Goal: Transaction & Acquisition: Purchase product/service

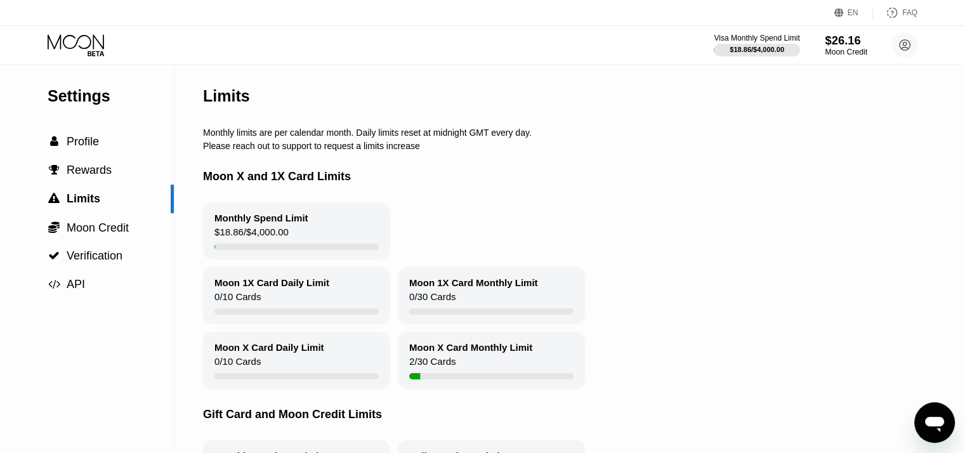
click at [853, 50] on div "Moon Credit" at bounding box center [846, 52] width 43 height 9
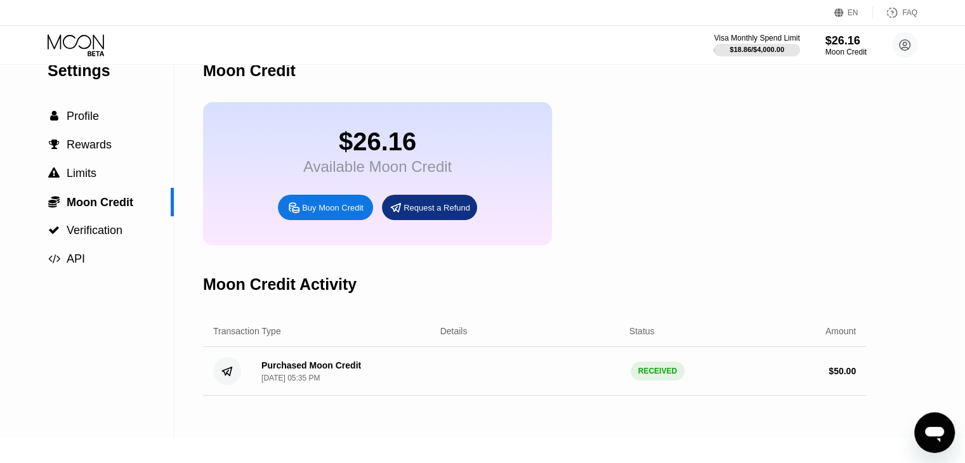
scroll to position [84, 0]
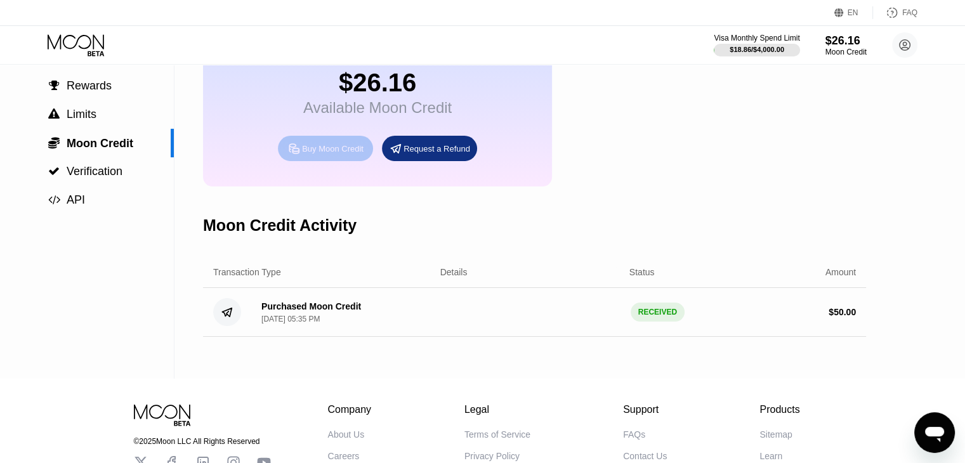
click at [330, 154] on div "Buy Moon Credit" at bounding box center [333, 148] width 62 height 11
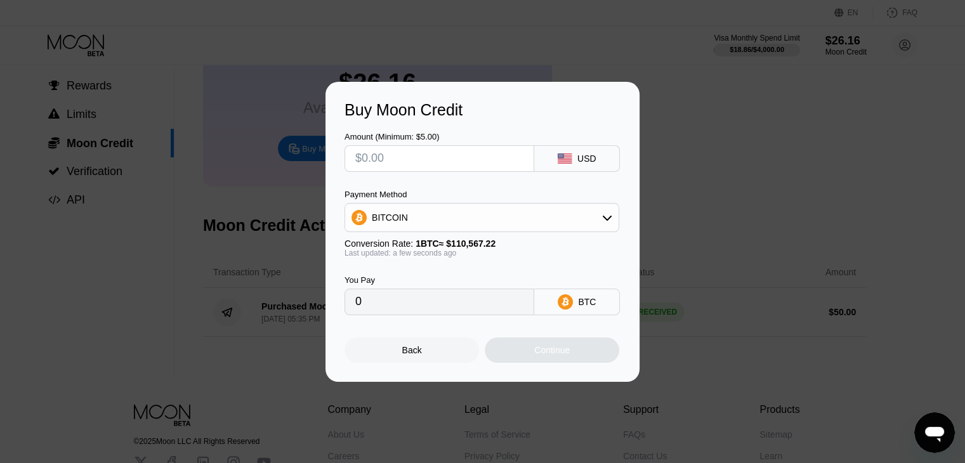
click at [398, 157] on input "text" at bounding box center [439, 158] width 168 height 25
type input "$1"
type input "0.00000905"
type input "$10"
type input "0.00009045"
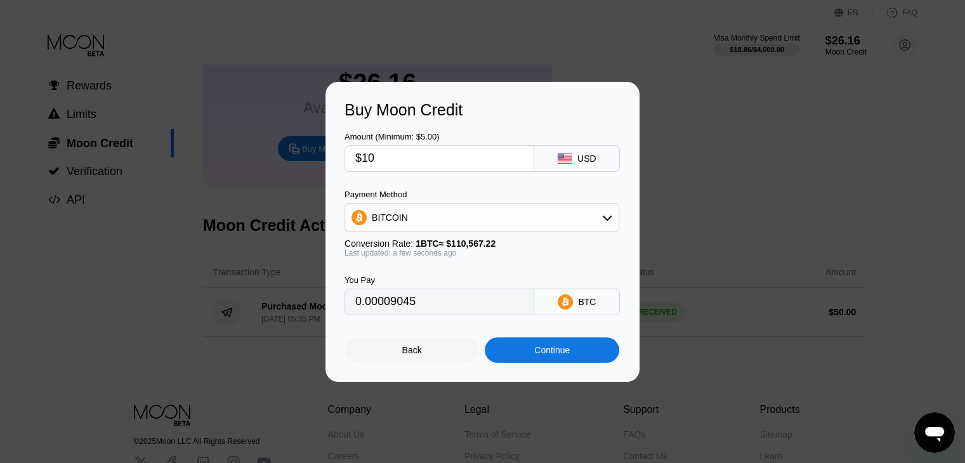
type input "$10"
click at [554, 355] on div "Continue" at bounding box center [552, 350] width 36 height 10
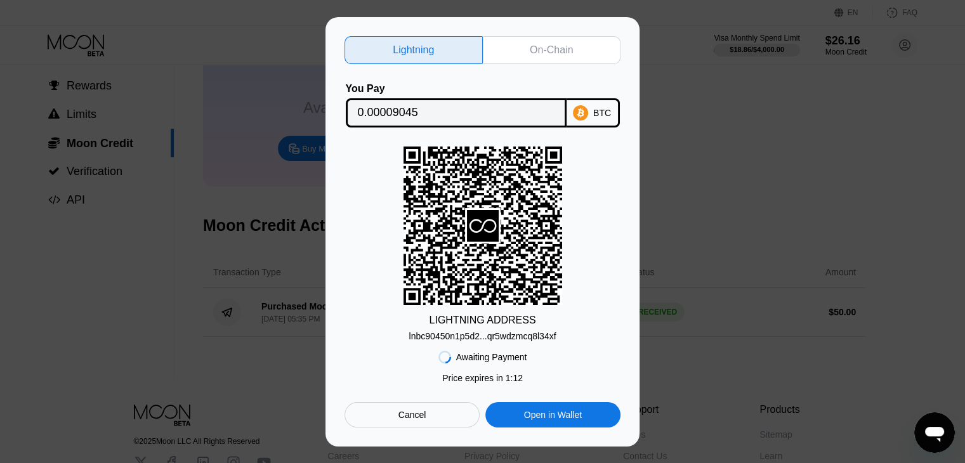
click at [538, 46] on div "On-Chain" at bounding box center [551, 50] width 43 height 13
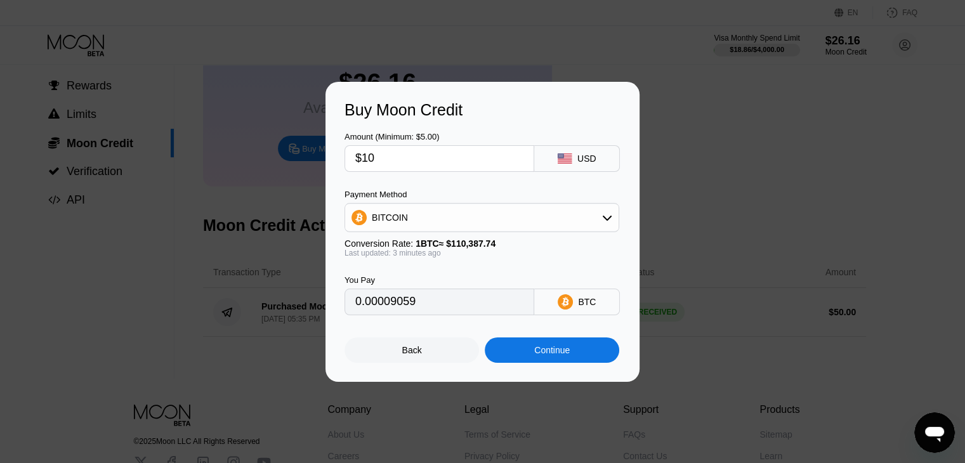
type input "0.00009067"
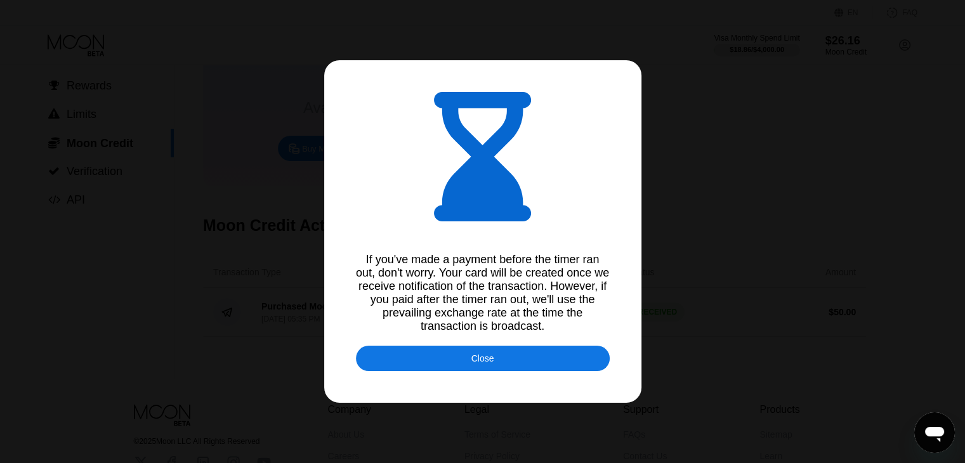
click at [490, 363] on div "Close" at bounding box center [482, 358] width 23 height 10
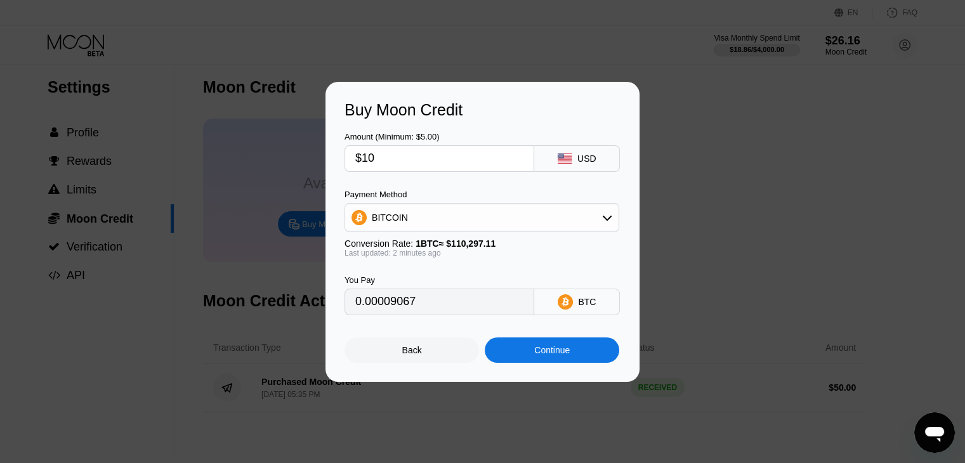
scroll to position [0, 0]
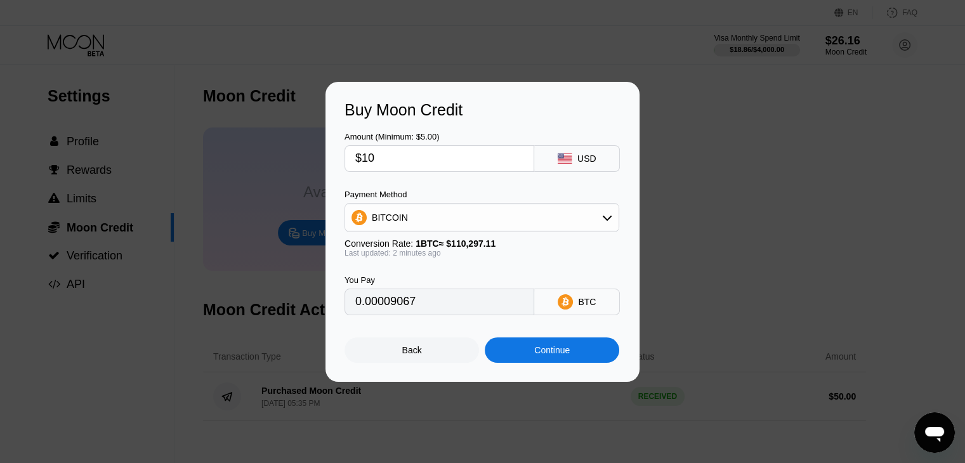
click at [358, 44] on div at bounding box center [487, 231] width 974 height 463
click at [469, 42] on div at bounding box center [487, 231] width 974 height 463
click at [411, 355] on div "Back" at bounding box center [412, 350] width 20 height 10
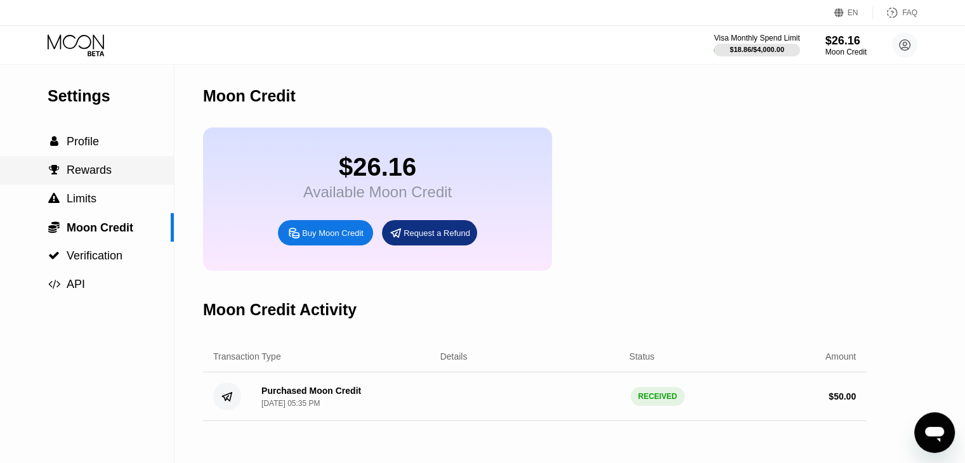
click at [75, 166] on div " Rewards" at bounding box center [87, 170] width 174 height 29
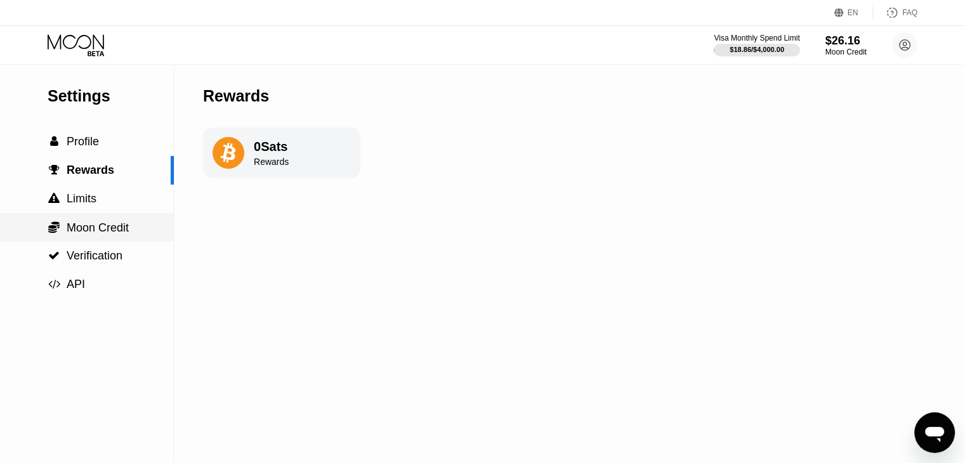
click at [115, 239] on div " Moon Credit" at bounding box center [87, 227] width 174 height 29
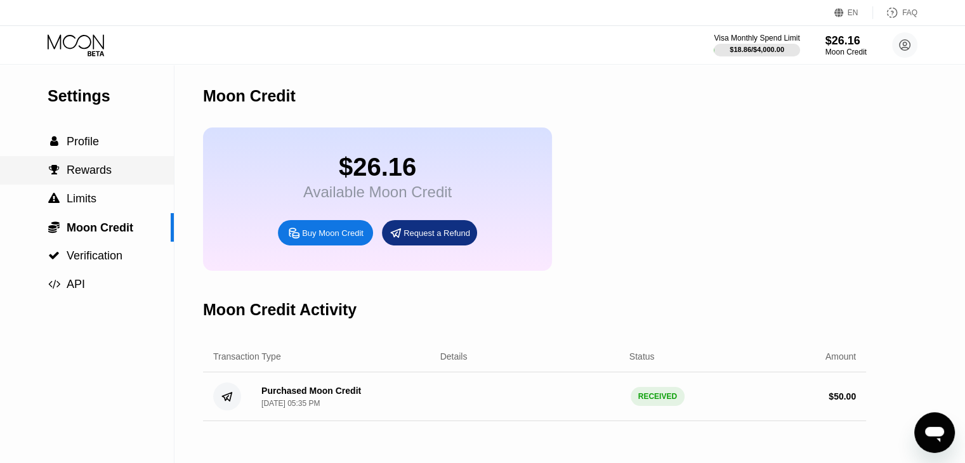
click at [97, 171] on span "Rewards" at bounding box center [89, 170] width 45 height 13
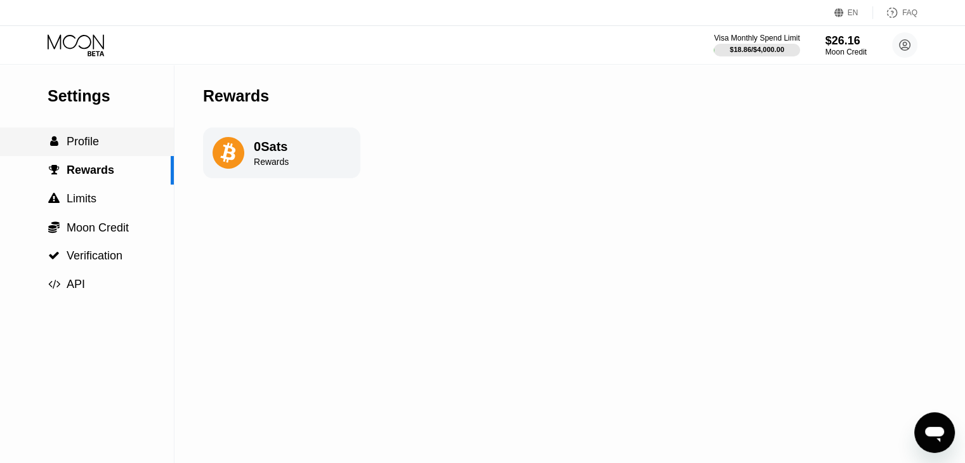
click at [82, 147] on span "Profile" at bounding box center [83, 141] width 32 height 13
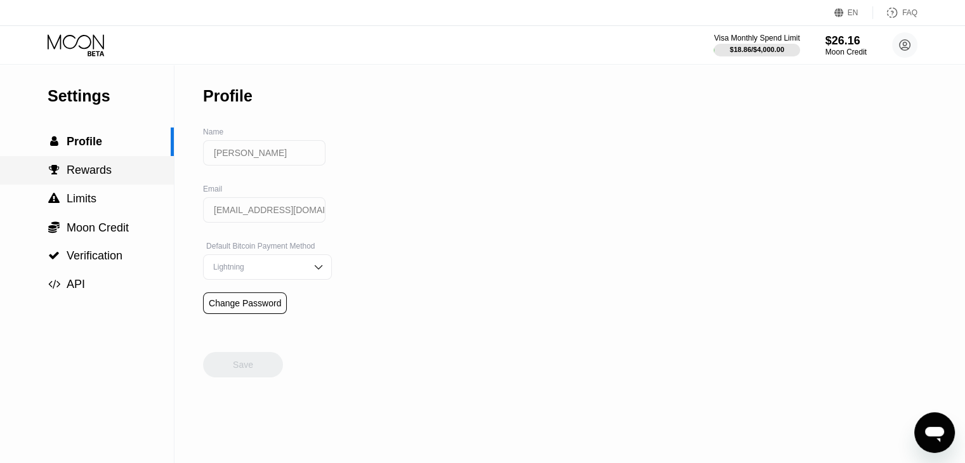
click at [83, 185] on div " Rewards" at bounding box center [87, 170] width 174 height 29
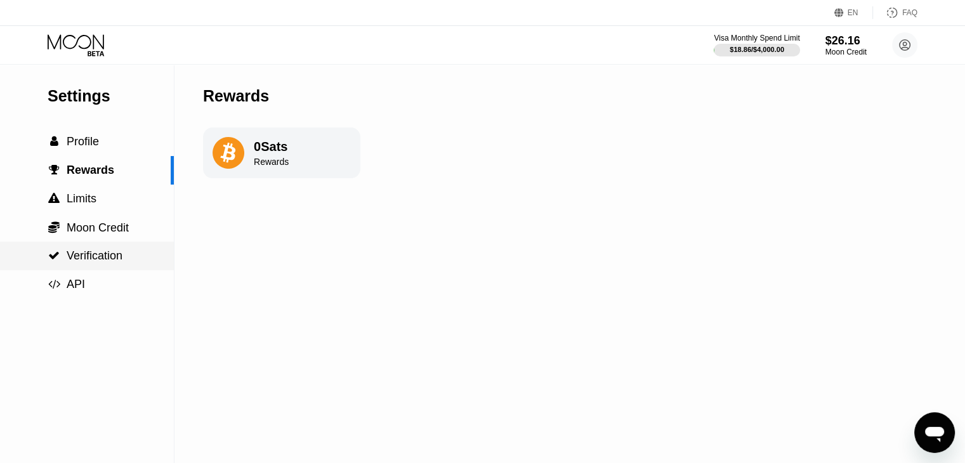
click at [81, 256] on span "Verification" at bounding box center [95, 255] width 56 height 13
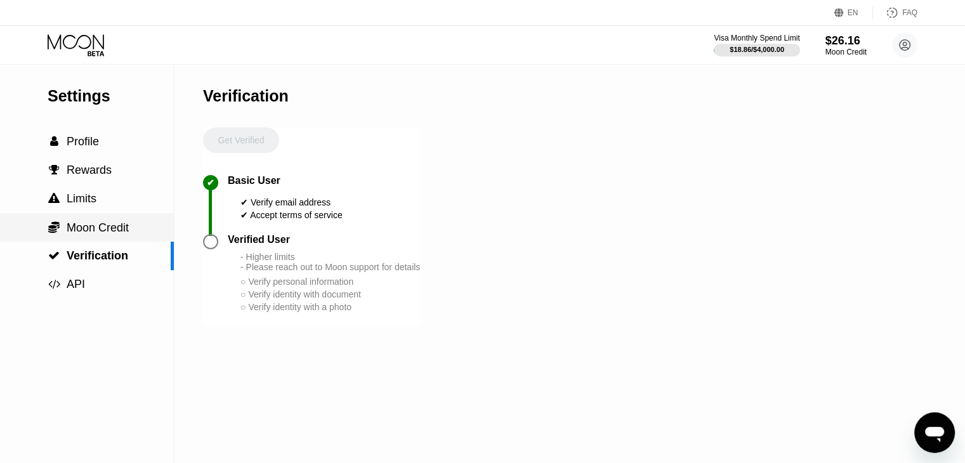
click at [92, 234] on span "Moon Credit" at bounding box center [98, 227] width 62 height 13
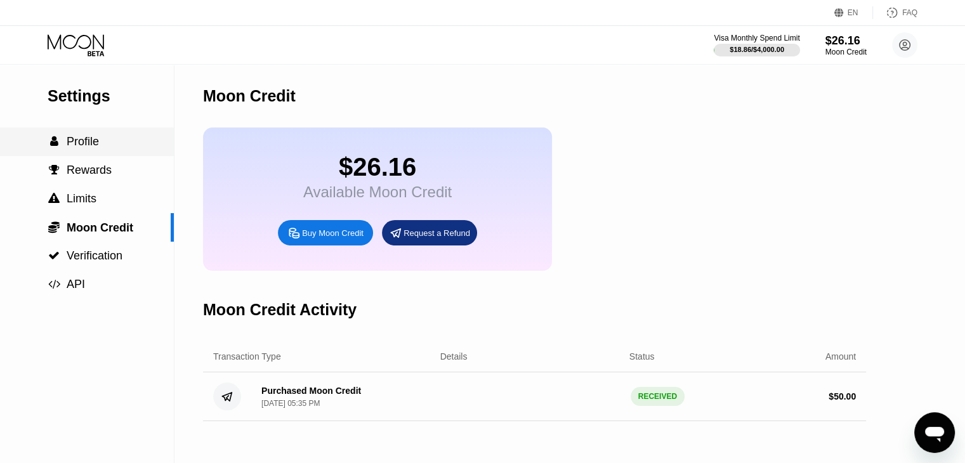
click at [75, 153] on div " Profile" at bounding box center [87, 142] width 174 height 29
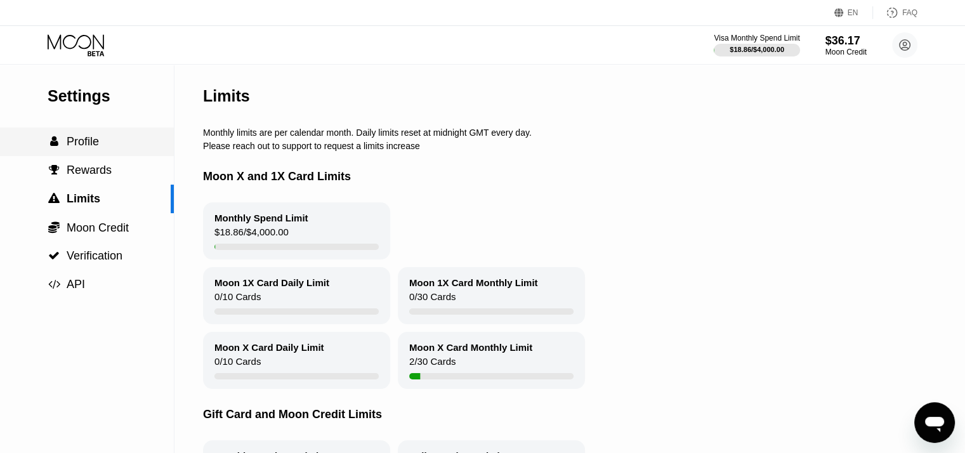
click at [84, 147] on span "Profile" at bounding box center [83, 141] width 32 height 13
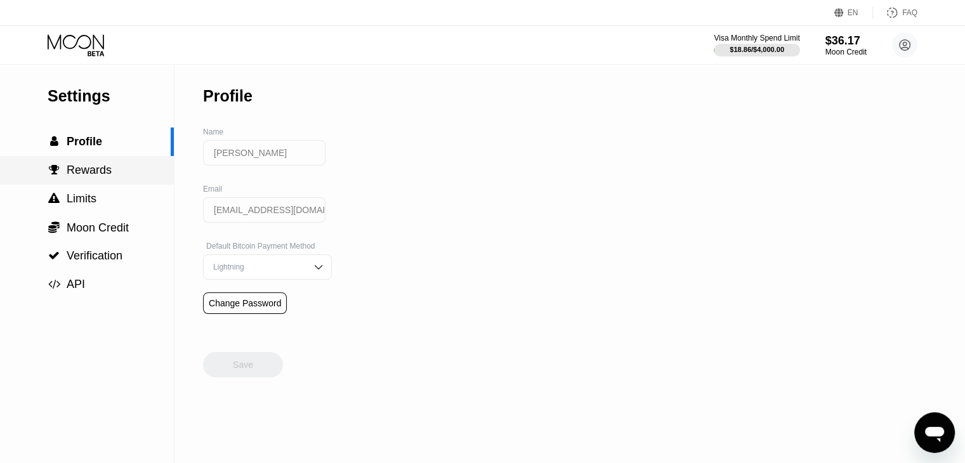
click at [84, 176] on span "Rewards" at bounding box center [89, 170] width 45 height 13
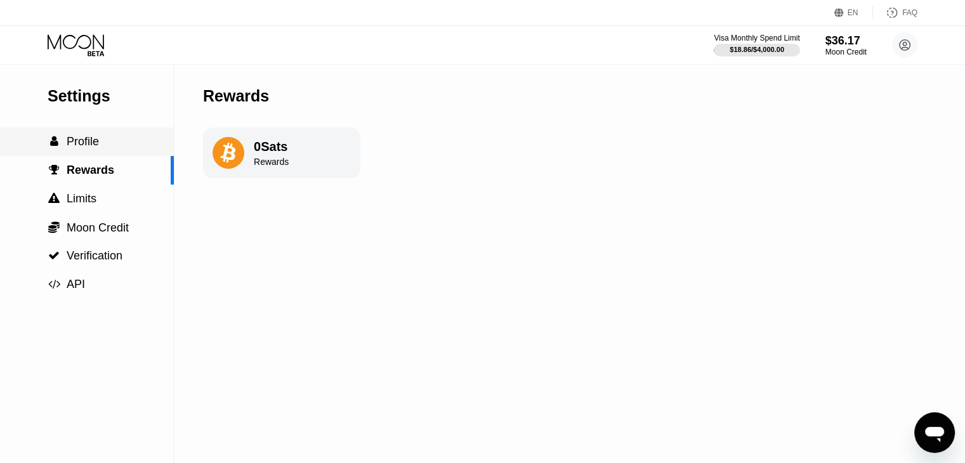
click at [91, 142] on span "Profile" at bounding box center [83, 141] width 32 height 13
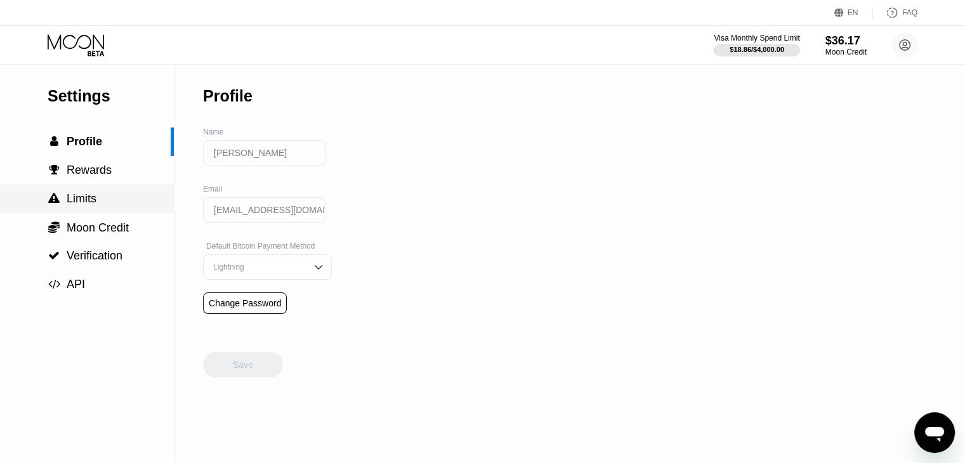
click at [96, 204] on div " Limits" at bounding box center [87, 198] width 174 height 13
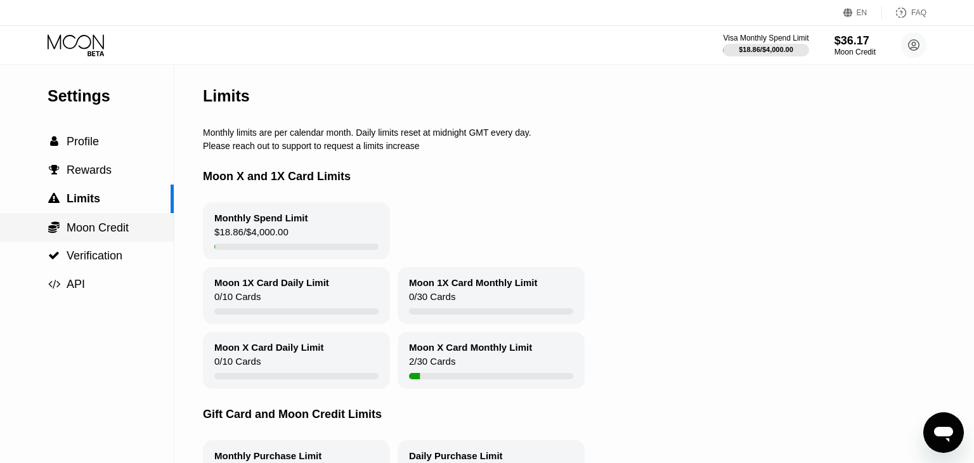
click at [100, 230] on span "Moon Credit" at bounding box center [98, 227] width 62 height 13
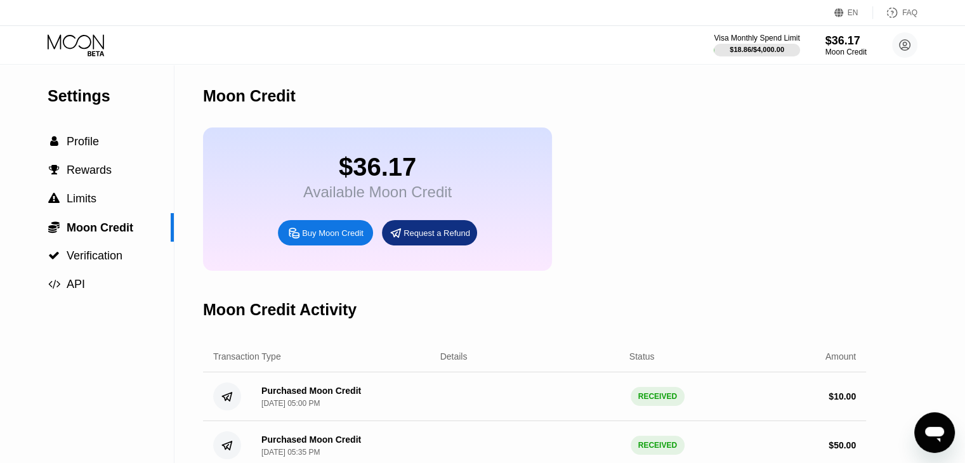
click at [88, 53] on icon at bounding box center [96, 53] width 16 height 5
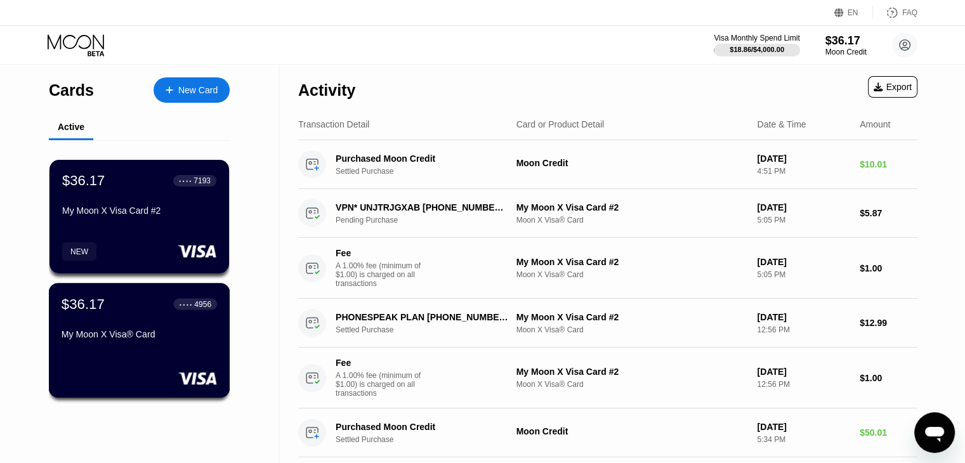
click at [133, 325] on div "$36.17 ● ● ● ● 4956 My Moon X Visa® Card" at bounding box center [139, 320] width 155 height 49
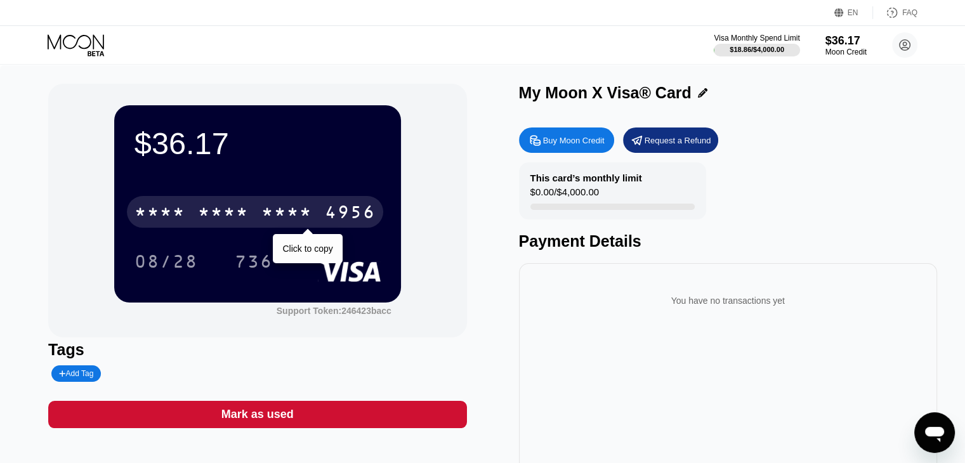
click at [297, 214] on div "* * * *" at bounding box center [286, 214] width 51 height 20
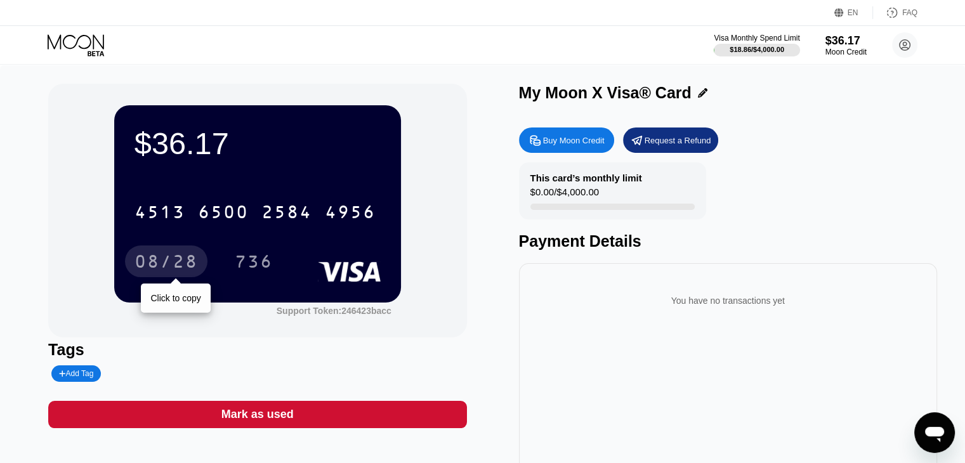
click at [155, 270] on div "08/28" at bounding box center [165, 263] width 63 height 20
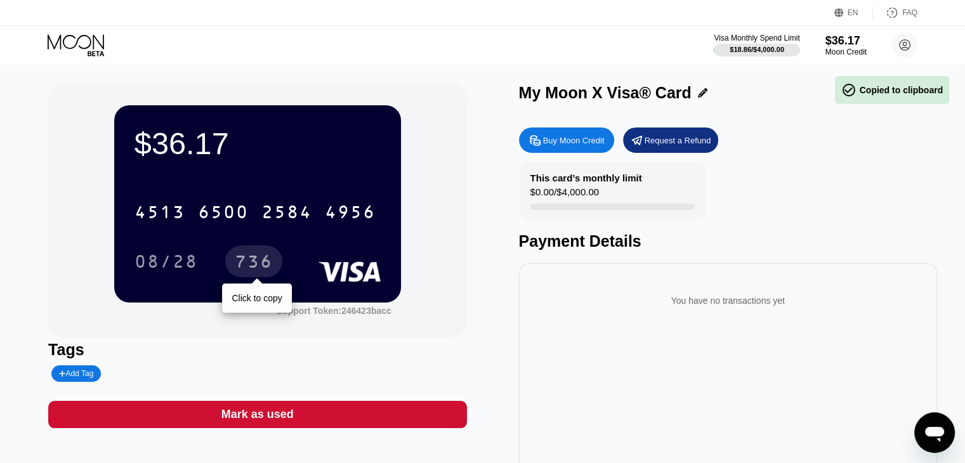
click at [255, 265] on div "736" at bounding box center [254, 263] width 38 height 20
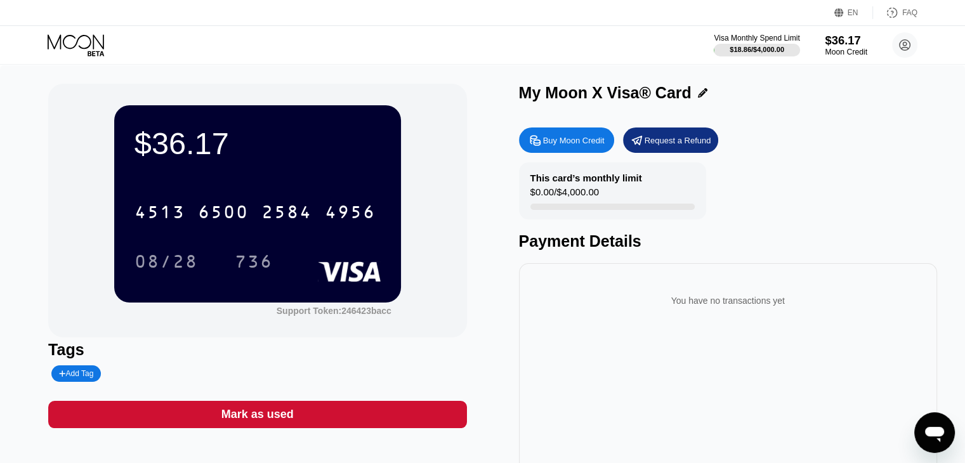
click at [833, 45] on div "$36.17" at bounding box center [846, 40] width 43 height 13
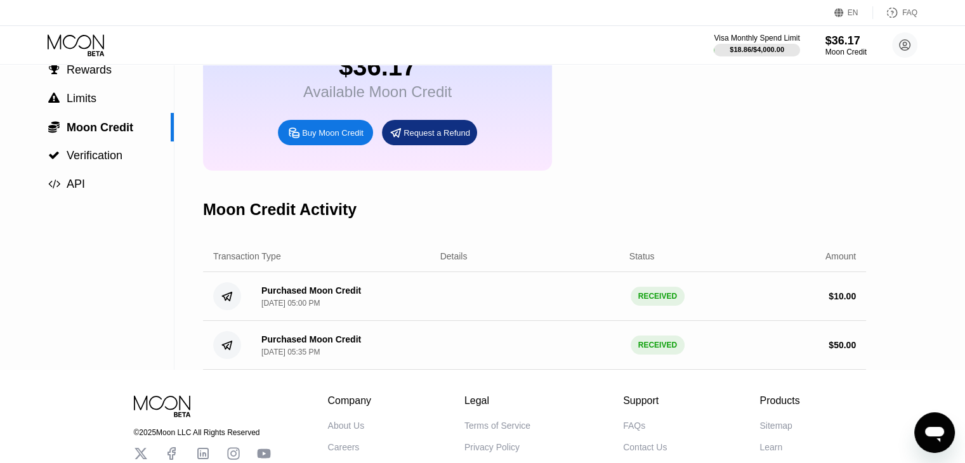
scroll to position [169, 0]
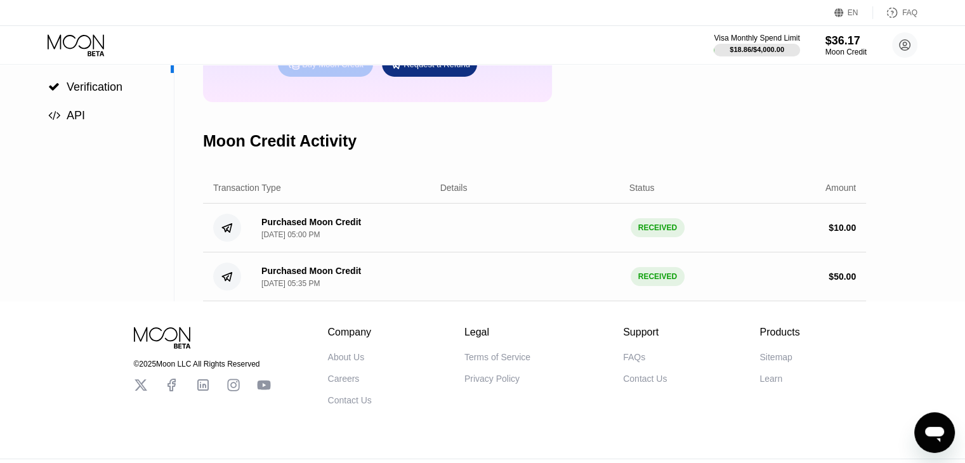
click at [332, 70] on div "Buy Moon Credit" at bounding box center [333, 64] width 62 height 11
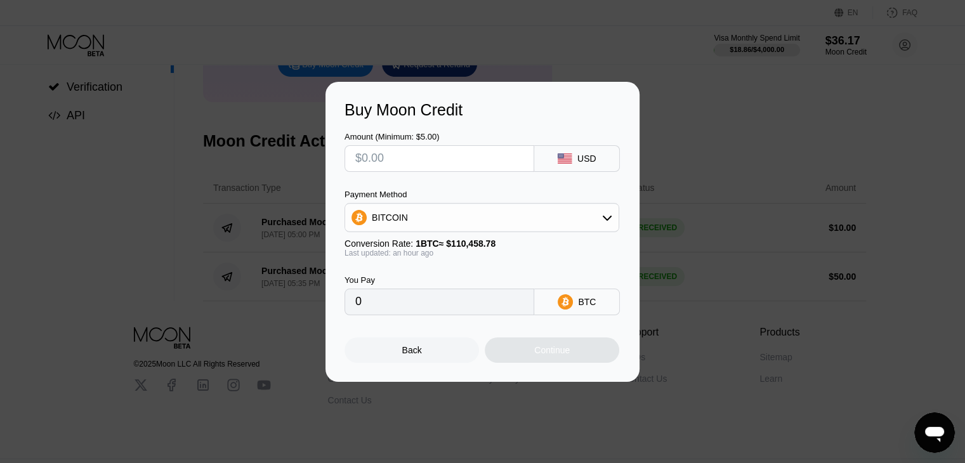
click at [409, 158] on input "text" at bounding box center [439, 158] width 168 height 25
type input "$1"
type input "0.00000910"
type input "$10"
type input "0.00009092"
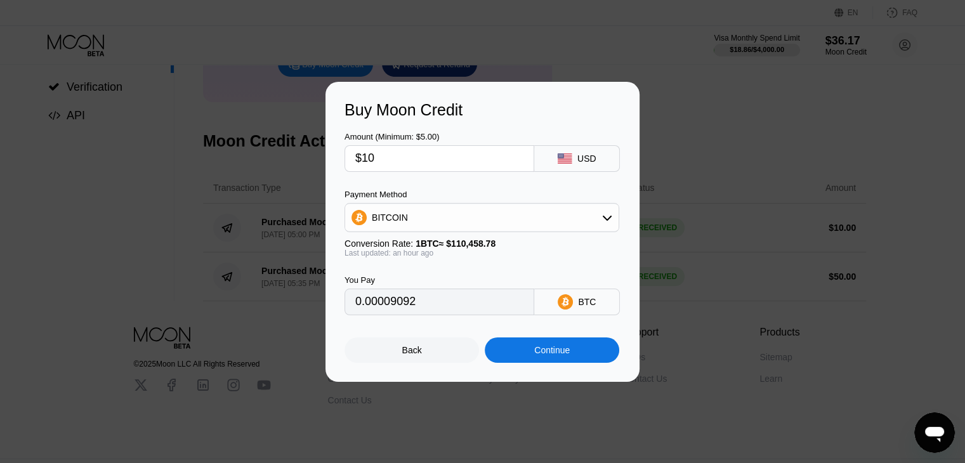
type input "$10"
click at [559, 355] on div "Continue" at bounding box center [552, 350] width 36 height 10
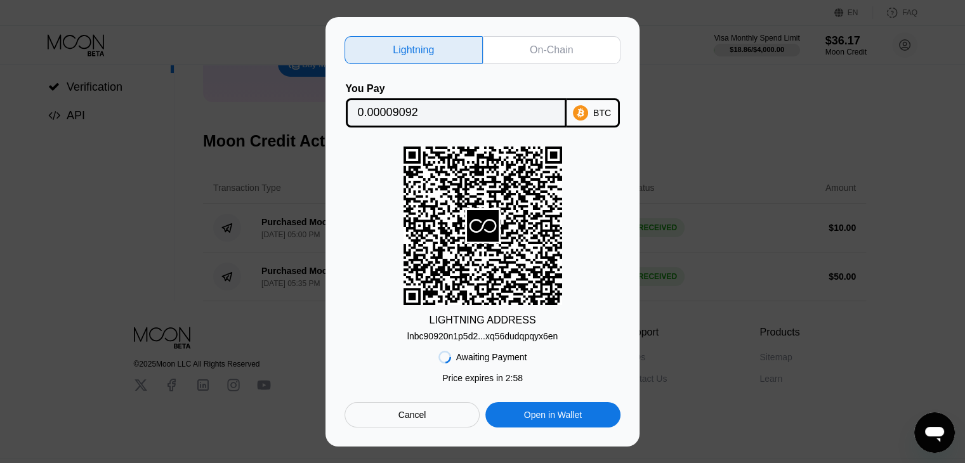
click at [540, 52] on div "On-Chain" at bounding box center [551, 50] width 43 height 13
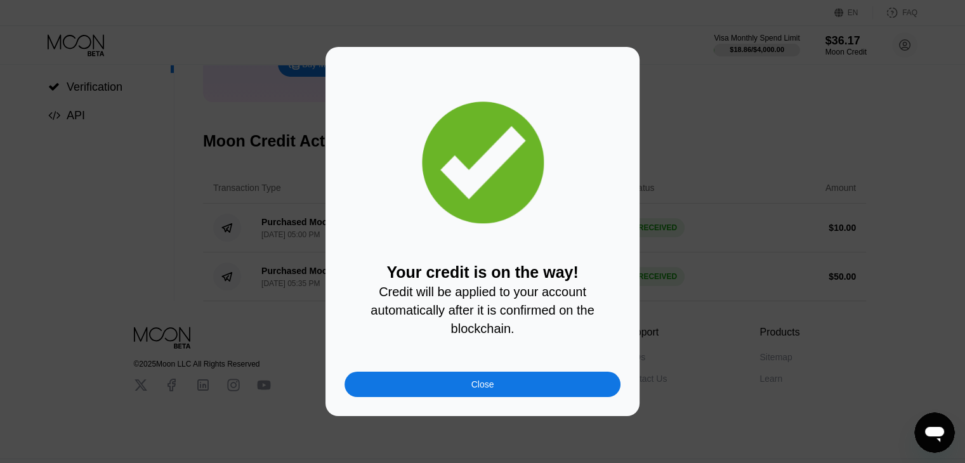
click at [525, 394] on div "Close" at bounding box center [482, 384] width 276 height 25
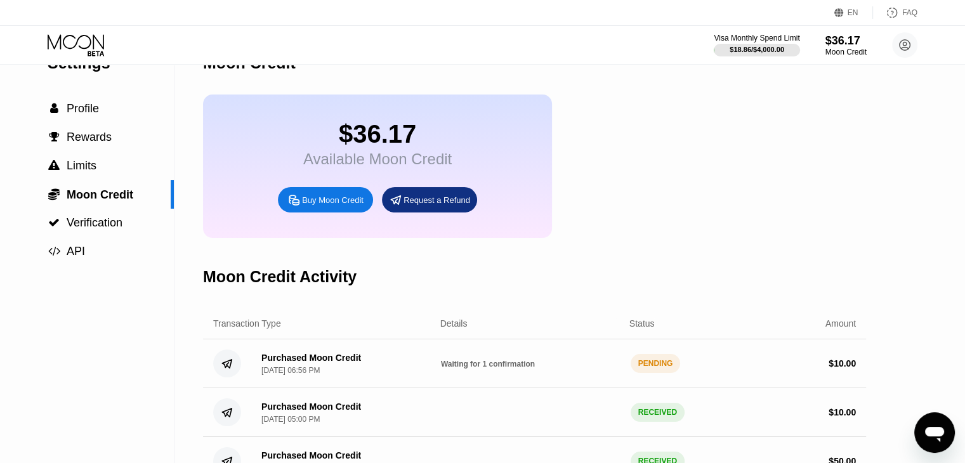
scroll to position [0, 0]
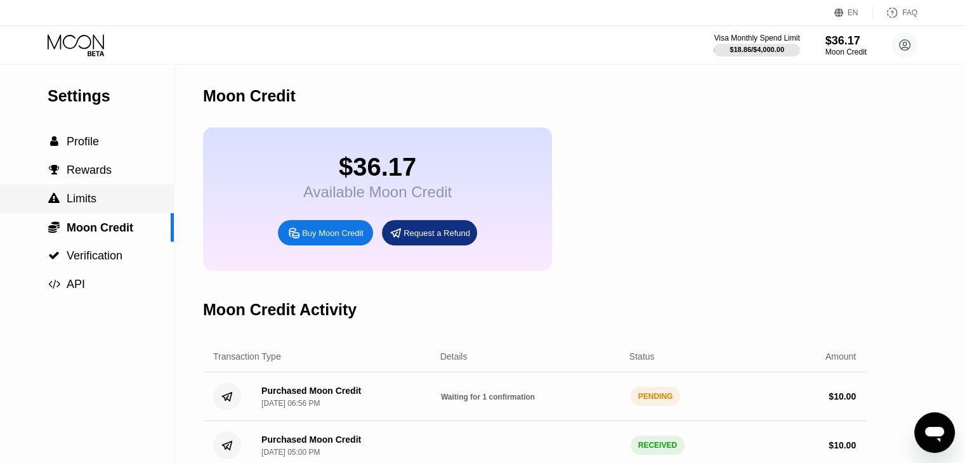
click at [89, 205] on span "Limits" at bounding box center [82, 198] width 30 height 13
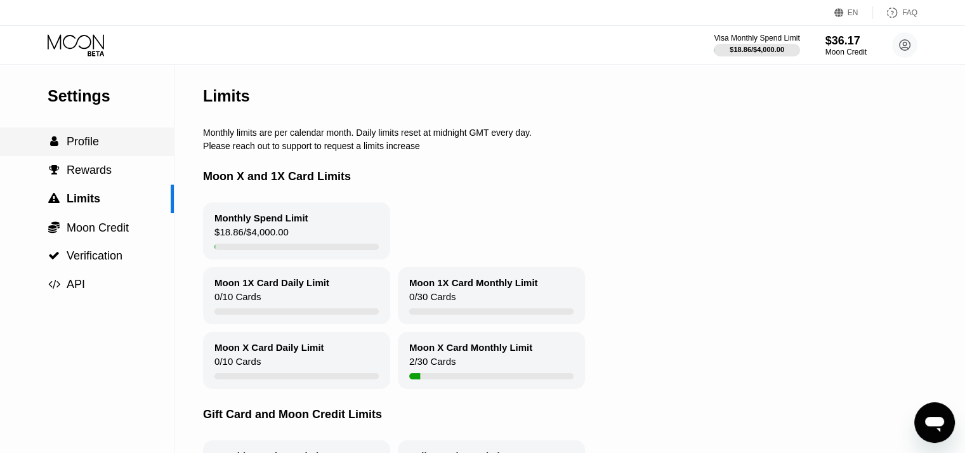
click at [97, 143] on span "Profile" at bounding box center [83, 141] width 32 height 13
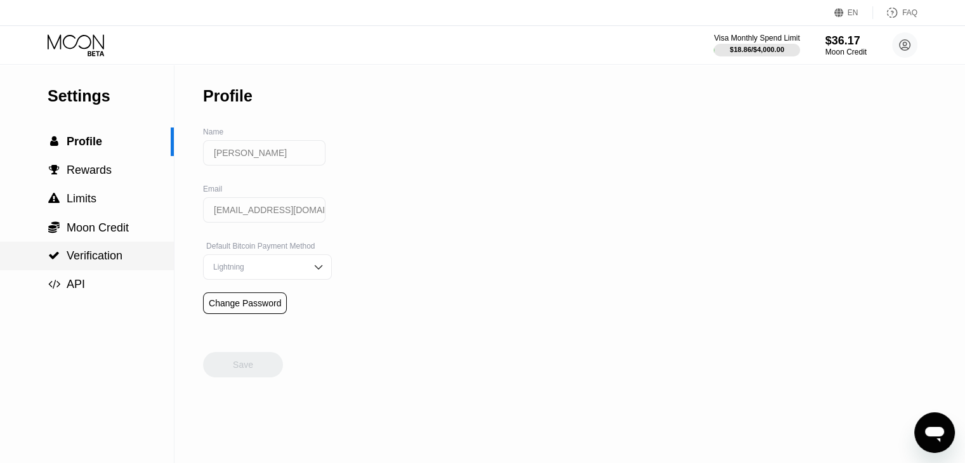
click at [105, 262] on span "Verification" at bounding box center [95, 255] width 56 height 13
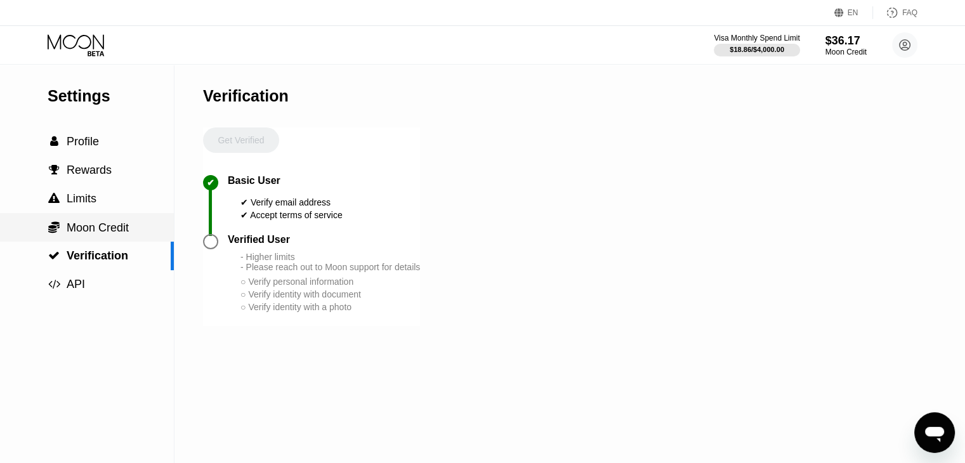
click at [89, 234] on span "Moon Credit" at bounding box center [98, 227] width 62 height 13
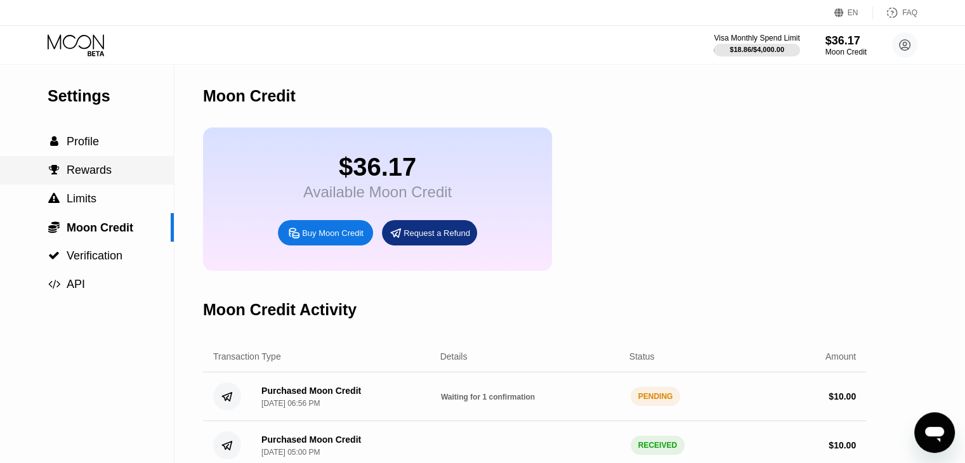
click at [89, 143] on span "Profile" at bounding box center [83, 141] width 32 height 13
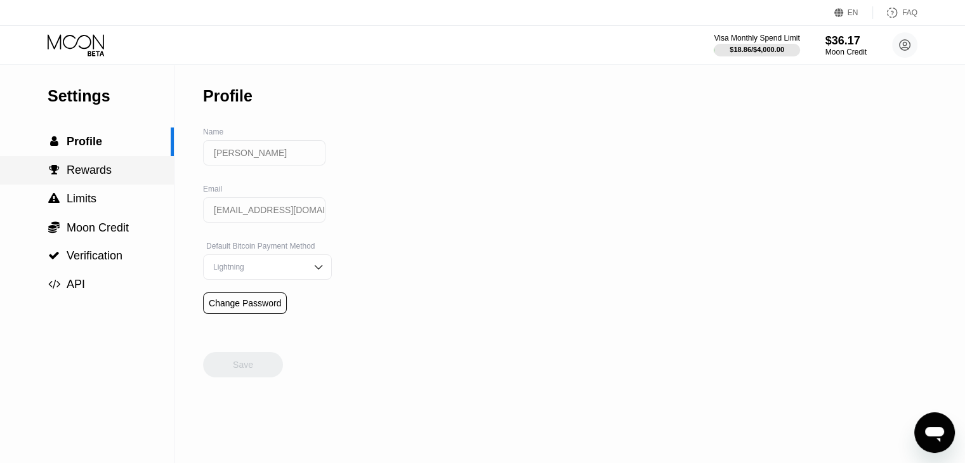
click at [91, 169] on span "Rewards" at bounding box center [89, 170] width 45 height 13
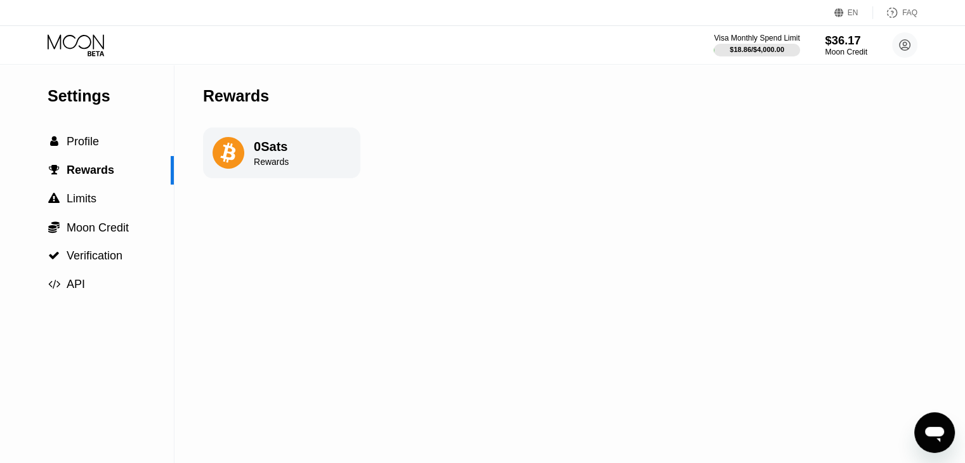
click at [844, 48] on div "Moon Credit" at bounding box center [846, 52] width 43 height 9
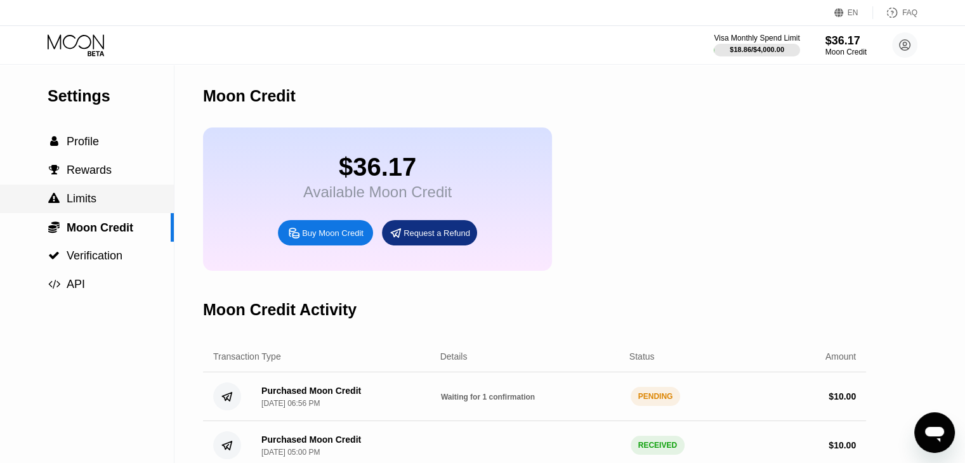
click at [94, 205] on span "Limits" at bounding box center [82, 198] width 30 height 13
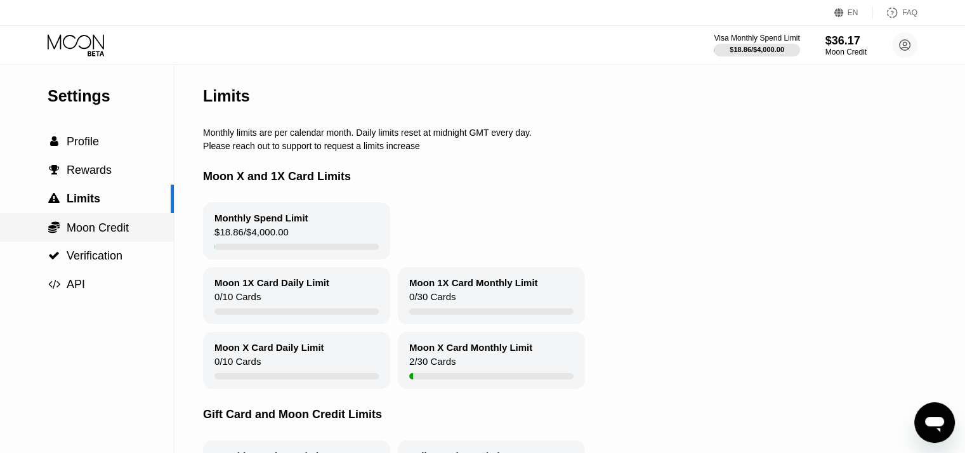
click at [100, 234] on span "Moon Credit" at bounding box center [98, 227] width 62 height 13
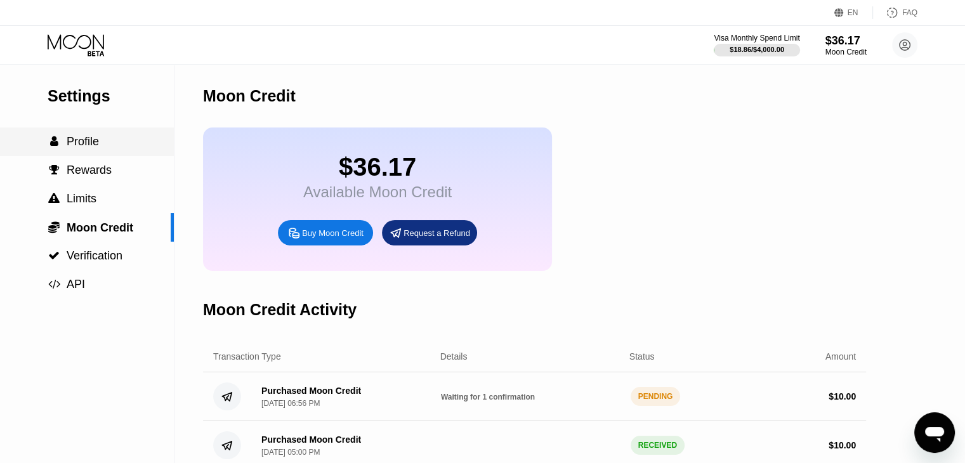
click at [84, 137] on span "Profile" at bounding box center [83, 141] width 32 height 13
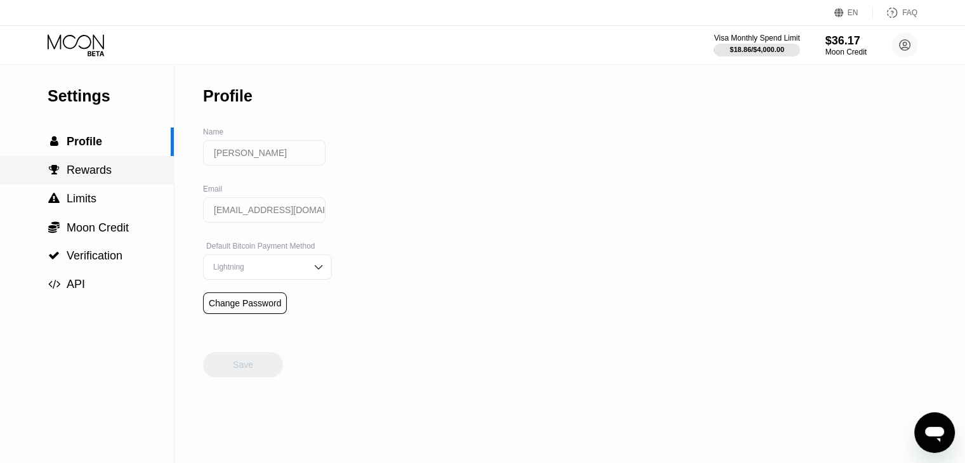
click at [101, 175] on span "Rewards" at bounding box center [89, 170] width 45 height 13
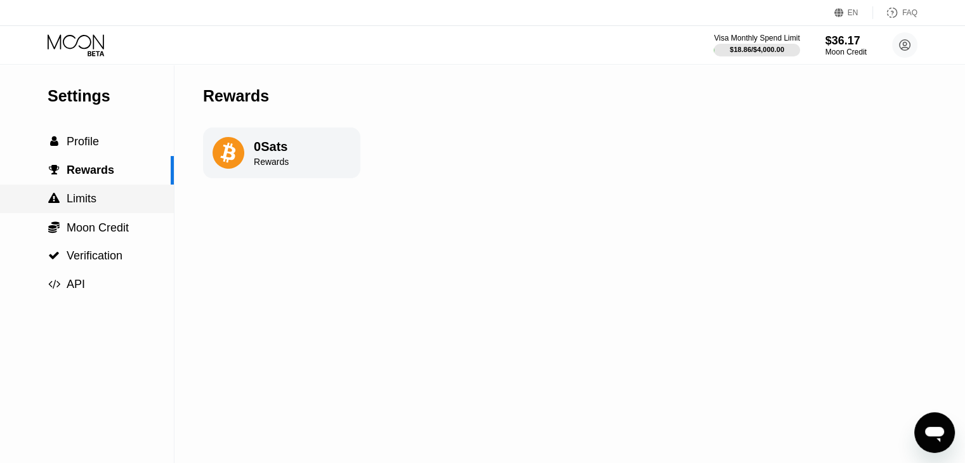
click at [94, 205] on span "Limits" at bounding box center [82, 198] width 30 height 13
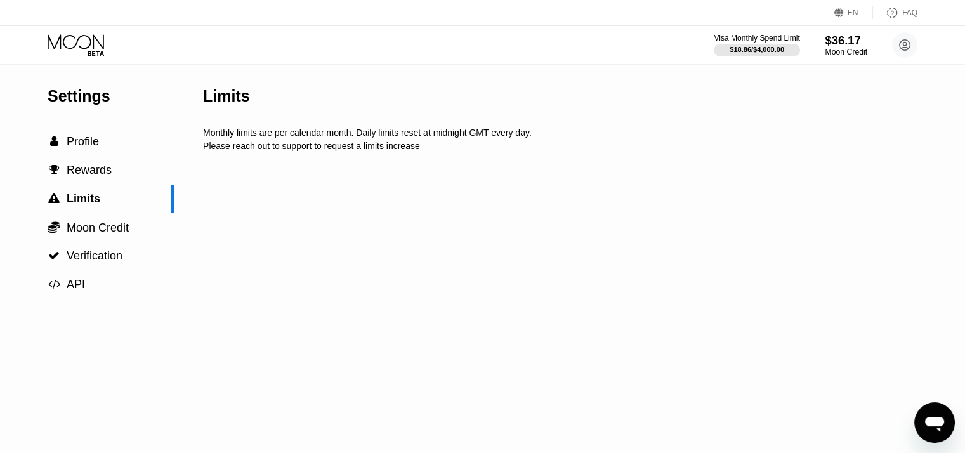
click at [839, 44] on div "$36.17" at bounding box center [846, 40] width 43 height 13
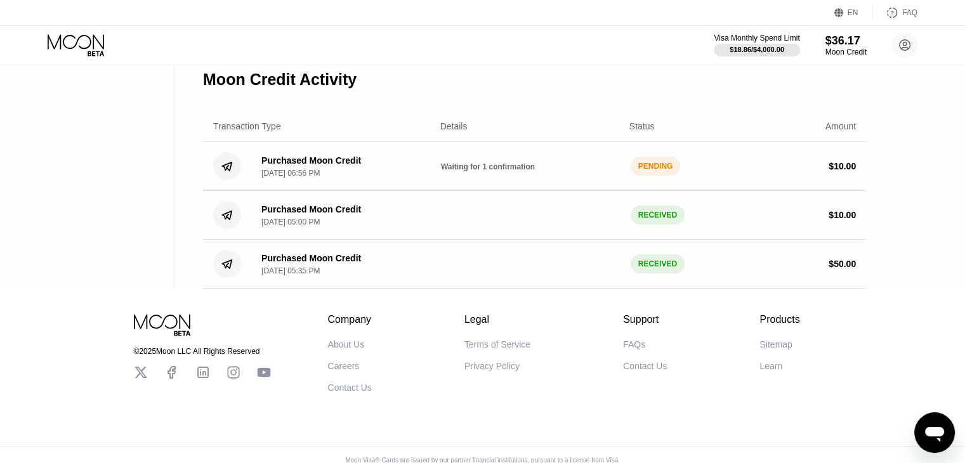
scroll to position [254, 0]
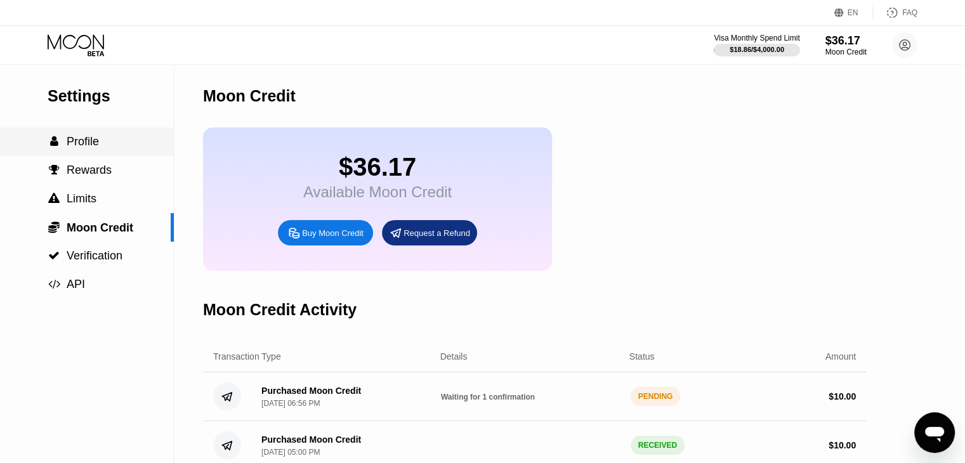
click at [82, 148] on span "Profile" at bounding box center [83, 141] width 32 height 13
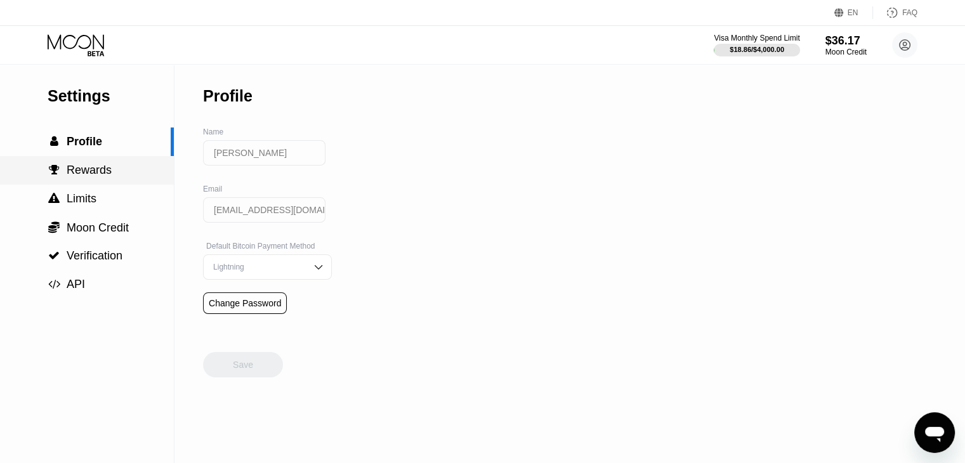
click at [78, 167] on span "Rewards" at bounding box center [89, 170] width 45 height 13
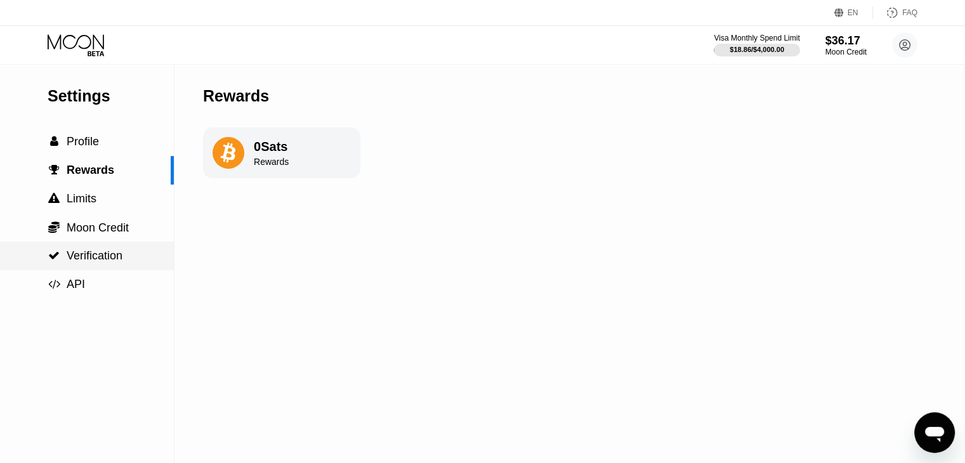
click at [101, 257] on span "Verification" at bounding box center [95, 255] width 56 height 13
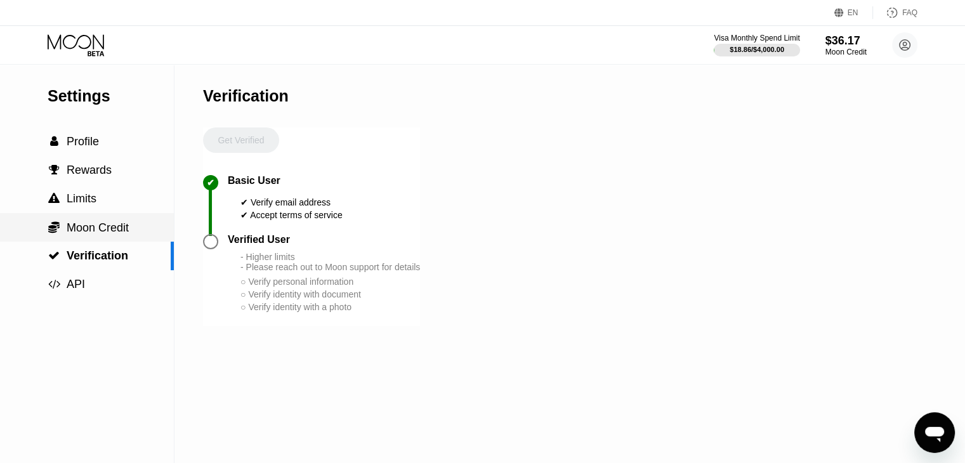
click at [102, 228] on span "Moon Credit" at bounding box center [98, 227] width 62 height 13
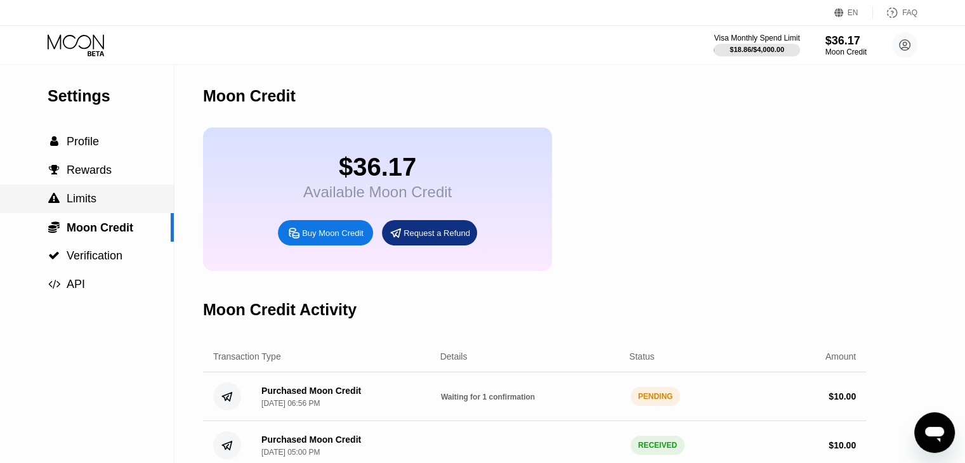
click at [88, 205] on span "Limits" at bounding box center [82, 198] width 30 height 13
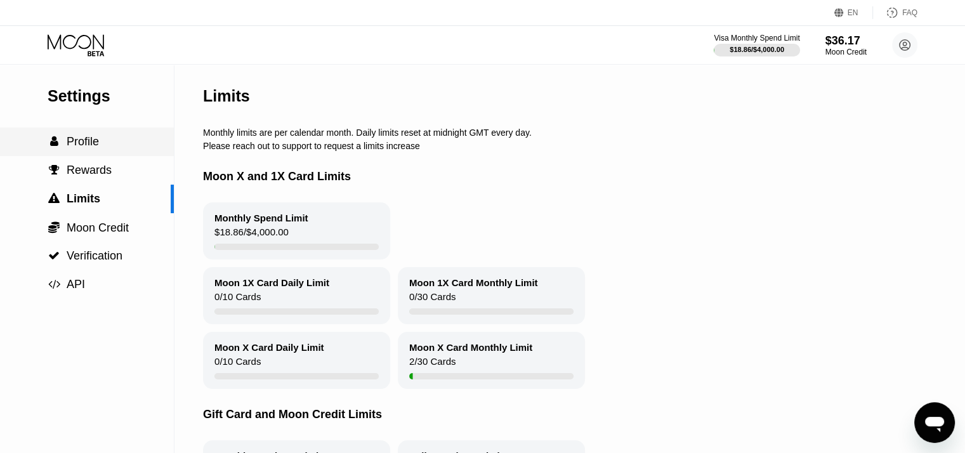
click at [88, 147] on span "Profile" at bounding box center [83, 141] width 32 height 13
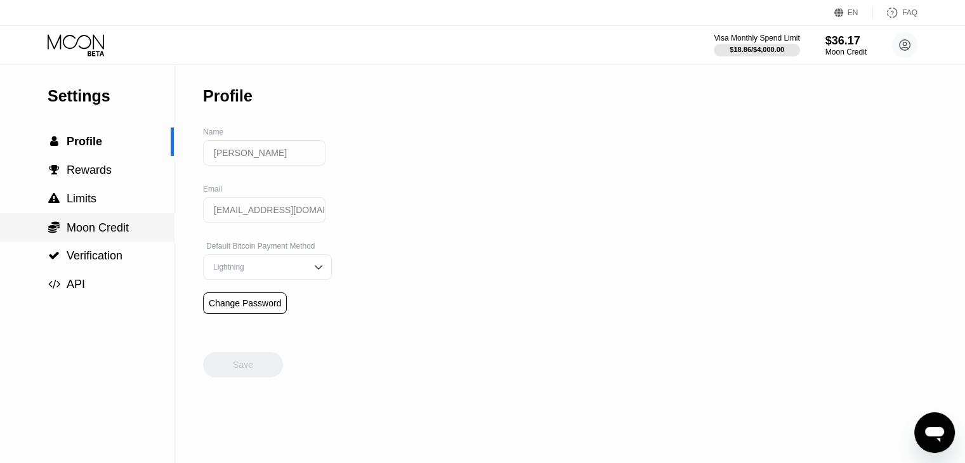
click at [91, 234] on span "Moon Credit" at bounding box center [98, 227] width 62 height 13
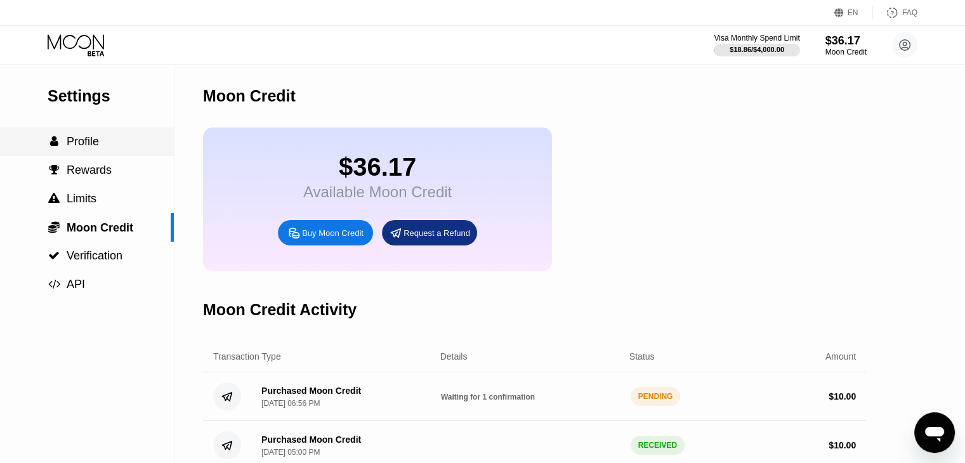
click at [91, 141] on span "Profile" at bounding box center [83, 141] width 32 height 13
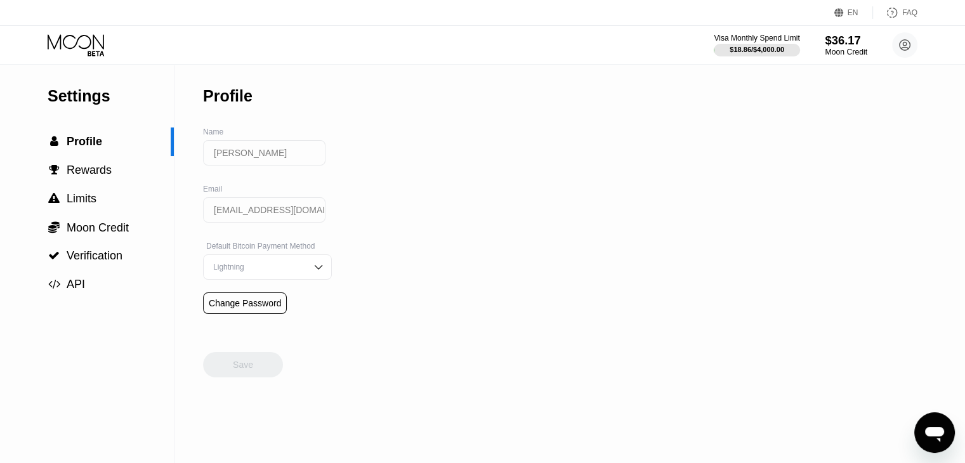
click at [851, 43] on div "$36.17" at bounding box center [846, 40] width 43 height 13
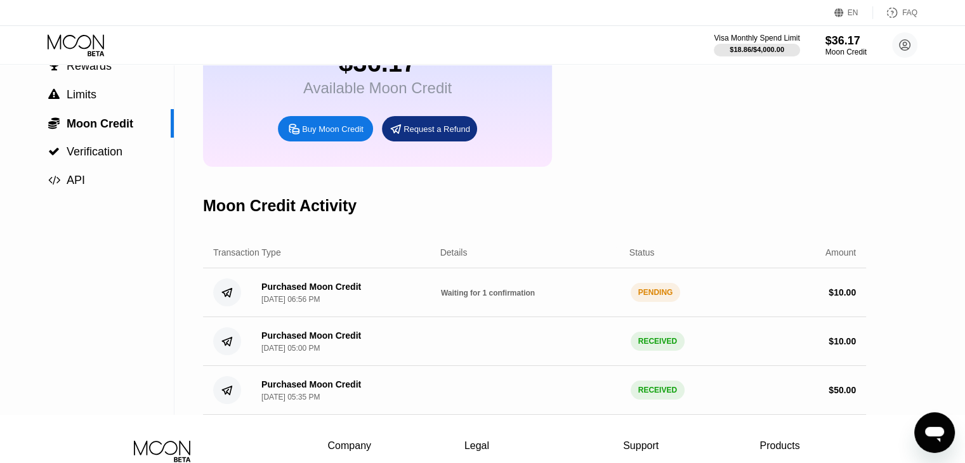
scroll to position [169, 0]
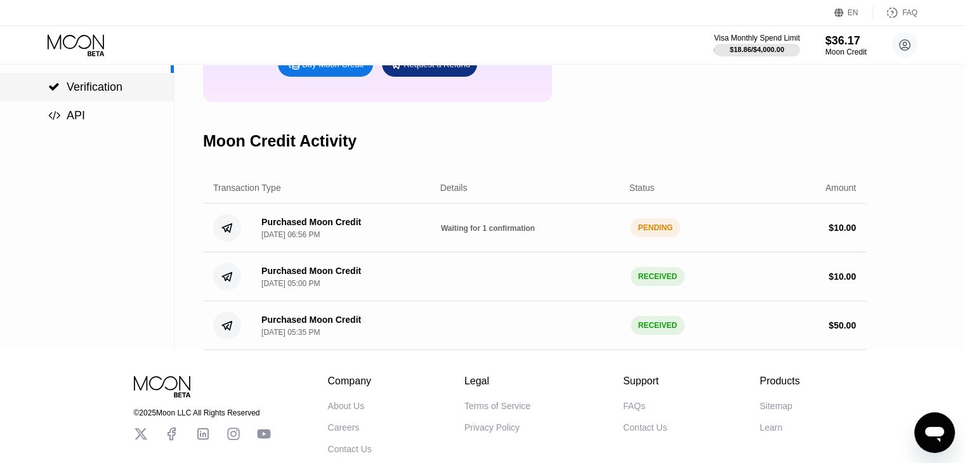
click at [101, 93] on span "Verification" at bounding box center [95, 87] width 56 height 13
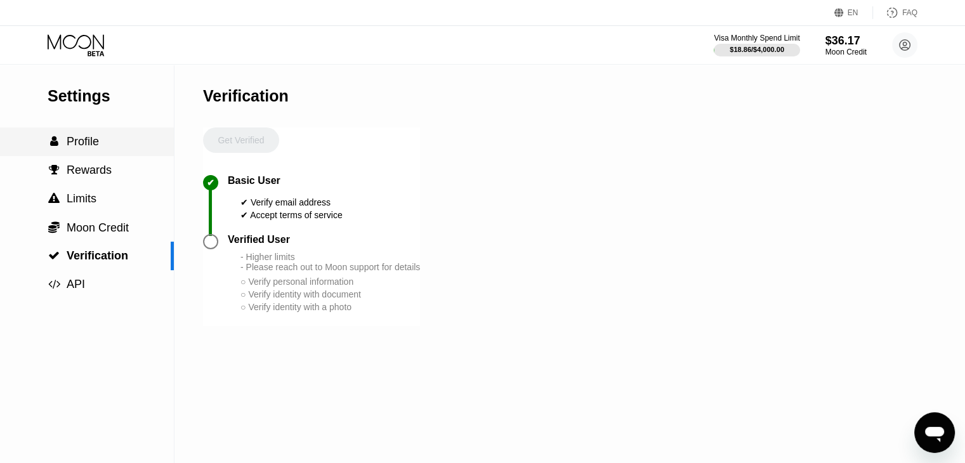
click at [86, 144] on span "Profile" at bounding box center [83, 141] width 32 height 13
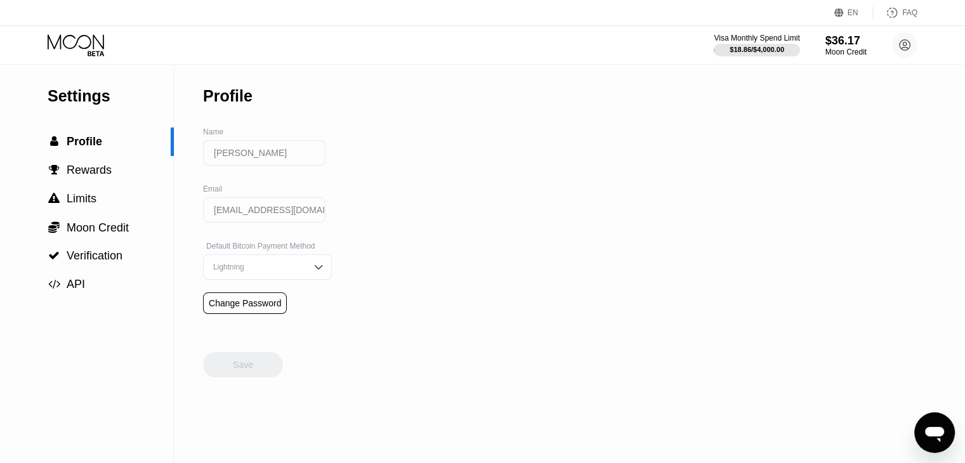
click at [100, 44] on icon at bounding box center [77, 45] width 59 height 22
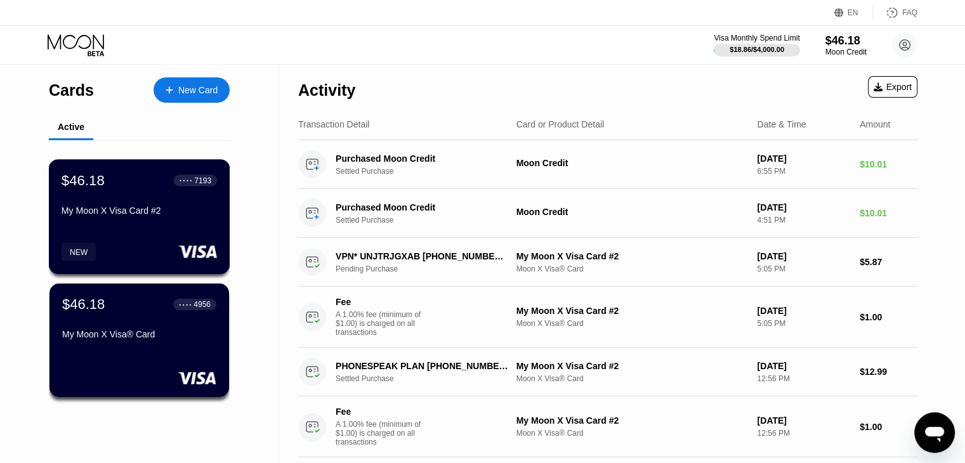
click at [166, 208] on div "$46.18 ● ● ● ● 7193 My Moon X Visa Card #2" at bounding box center [139, 196] width 155 height 49
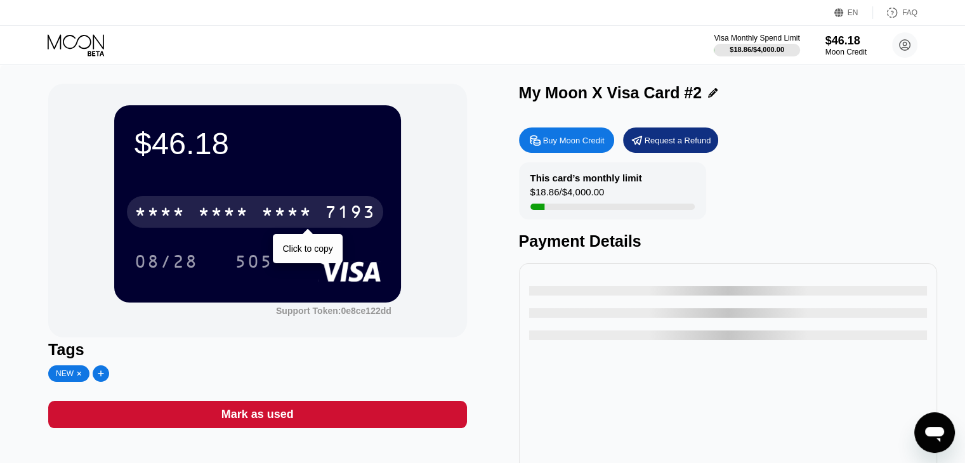
click at [280, 206] on div "* * * *" at bounding box center [286, 214] width 51 height 20
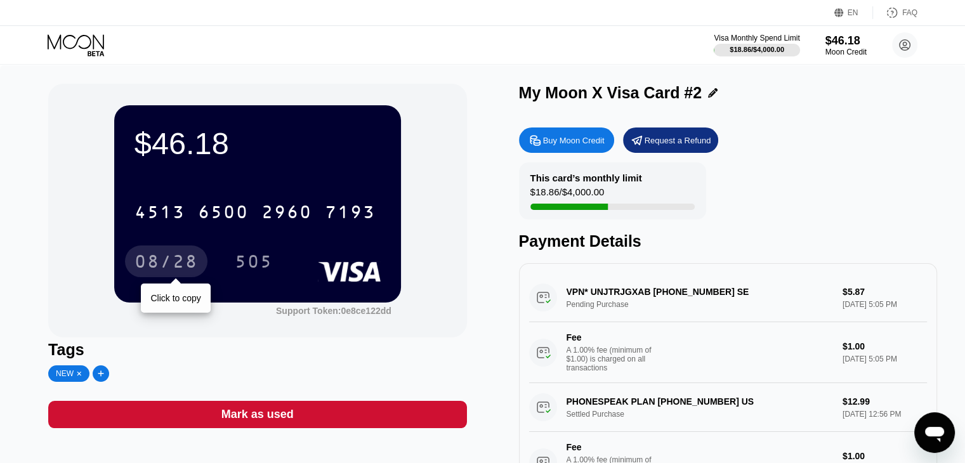
click at [180, 262] on div "08/28" at bounding box center [165, 263] width 63 height 20
click at [155, 270] on div "08/28" at bounding box center [165, 263] width 63 height 20
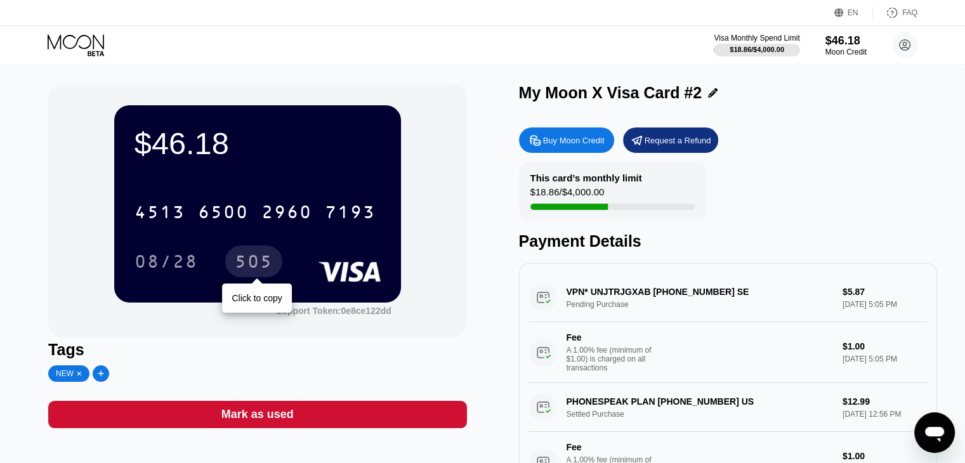
click at [266, 266] on div "505" at bounding box center [254, 263] width 38 height 20
click at [832, 46] on div "$46.18 Moon Credit" at bounding box center [846, 45] width 43 height 23
click at [80, 44] on icon at bounding box center [77, 45] width 59 height 22
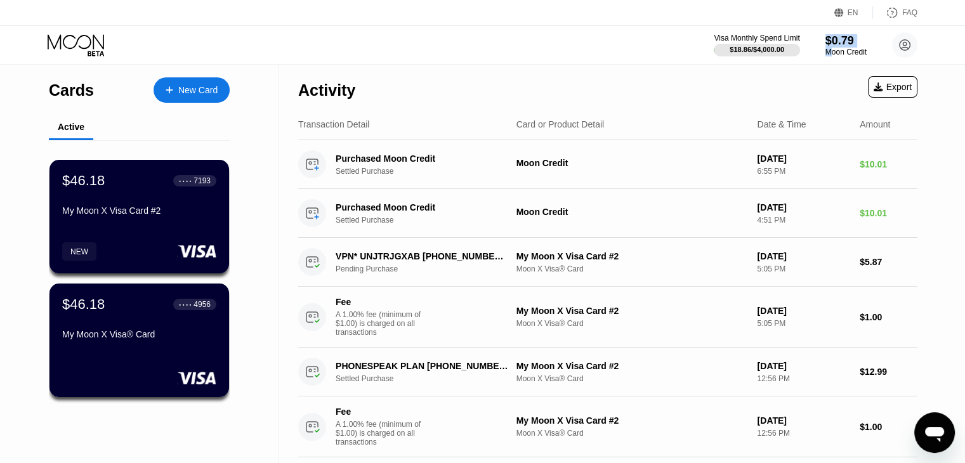
click at [82, 51] on icon at bounding box center [77, 45] width 59 height 22
click at [838, 48] on div "Moon Credit" at bounding box center [846, 52] width 43 height 9
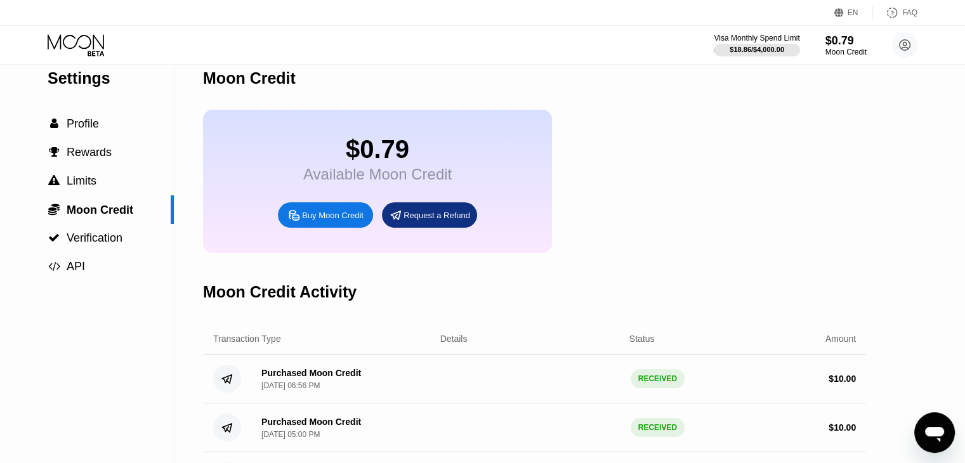
scroll to position [10, 0]
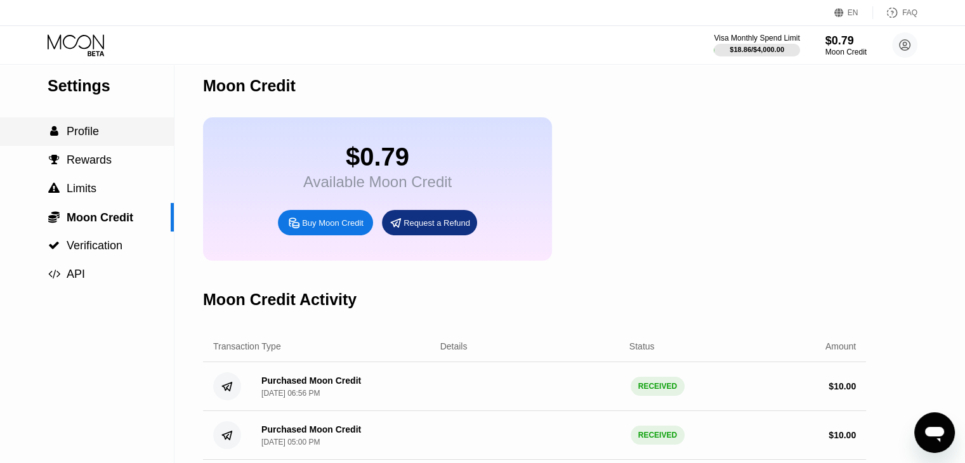
click at [87, 138] on span "Profile" at bounding box center [83, 131] width 32 height 13
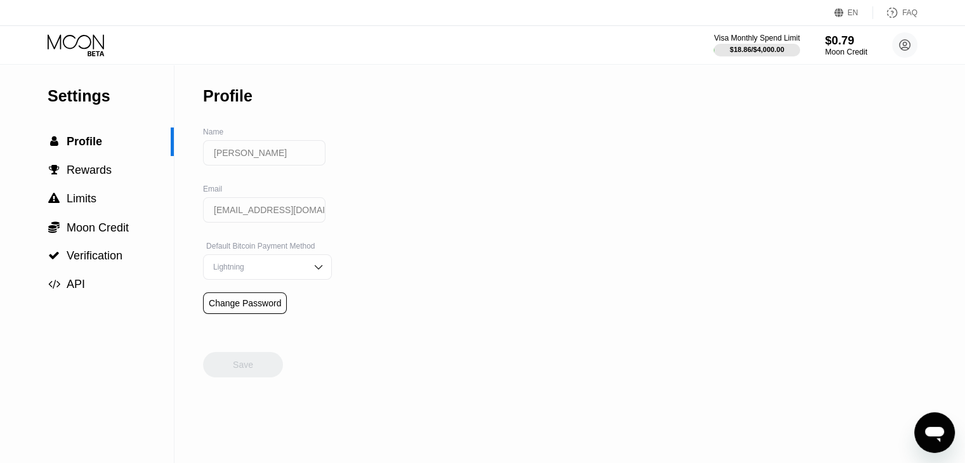
click at [855, 49] on div "Moon Credit" at bounding box center [846, 52] width 43 height 9
click at [841, 48] on div "Moon Credit" at bounding box center [846, 52] width 43 height 9
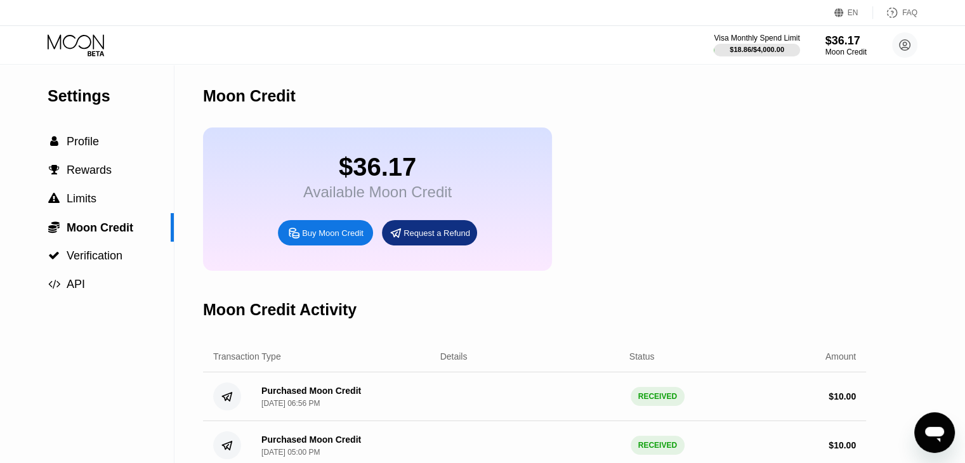
scroll to position [84, 0]
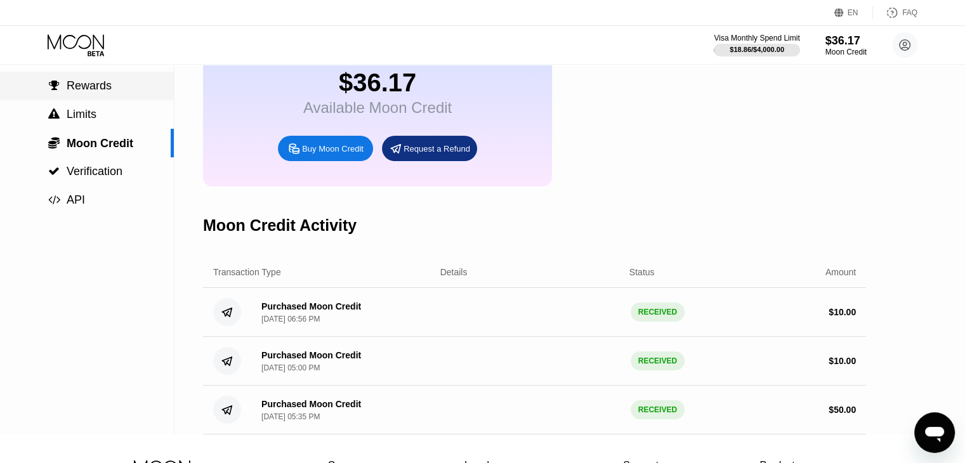
click at [74, 90] on span "Rewards" at bounding box center [89, 85] width 45 height 13
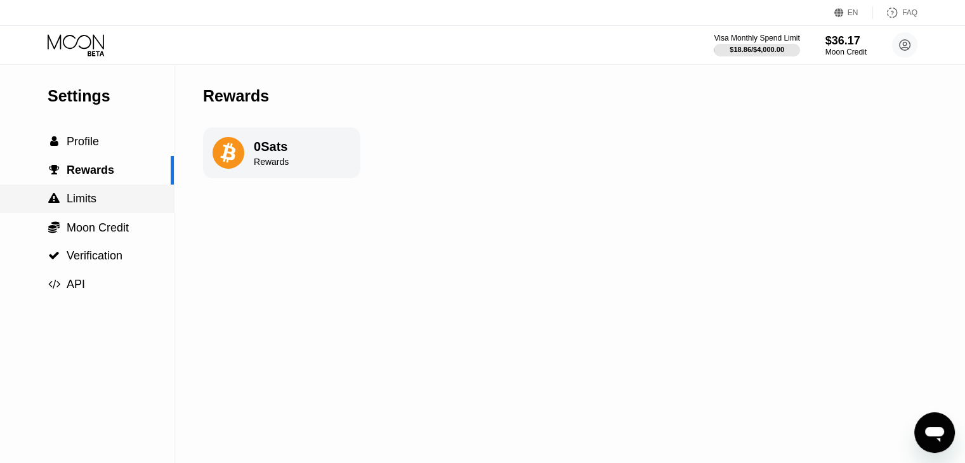
click at [90, 201] on span "Limits" at bounding box center [82, 198] width 30 height 13
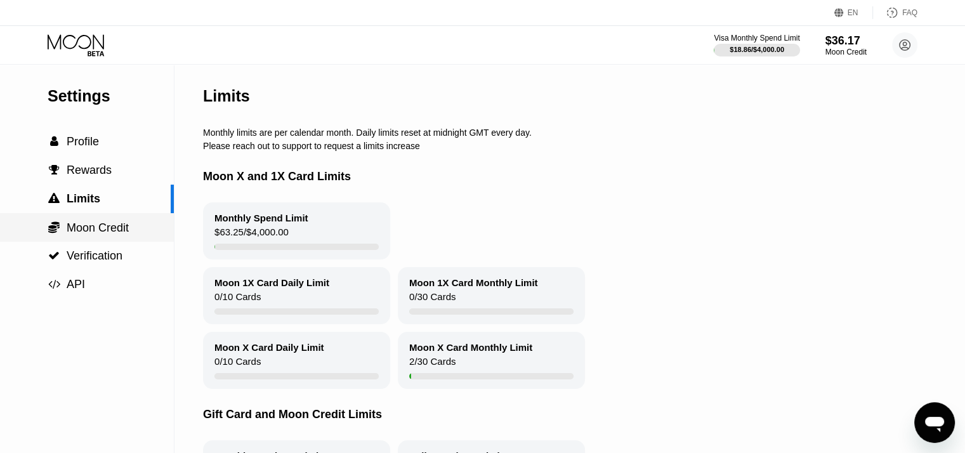
click at [98, 228] on span "Moon Credit" at bounding box center [98, 227] width 62 height 13
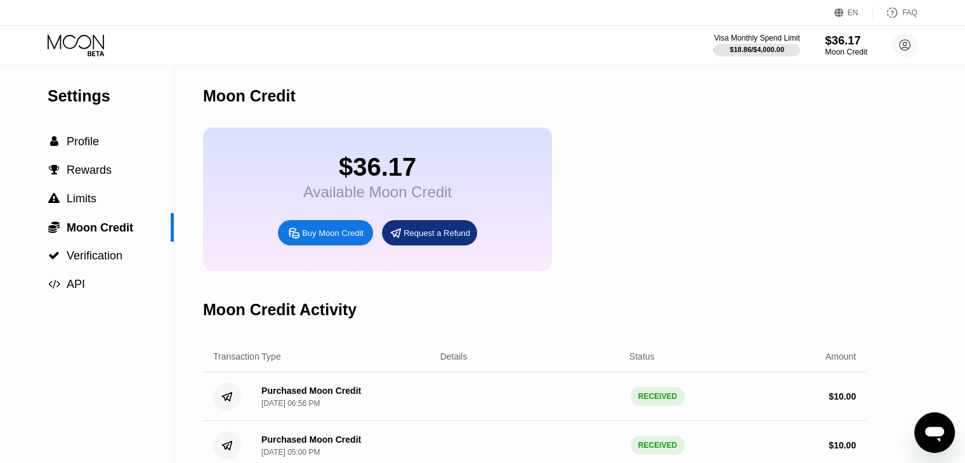
click at [835, 46] on div "$36.17 Moon Credit" at bounding box center [846, 45] width 43 height 23
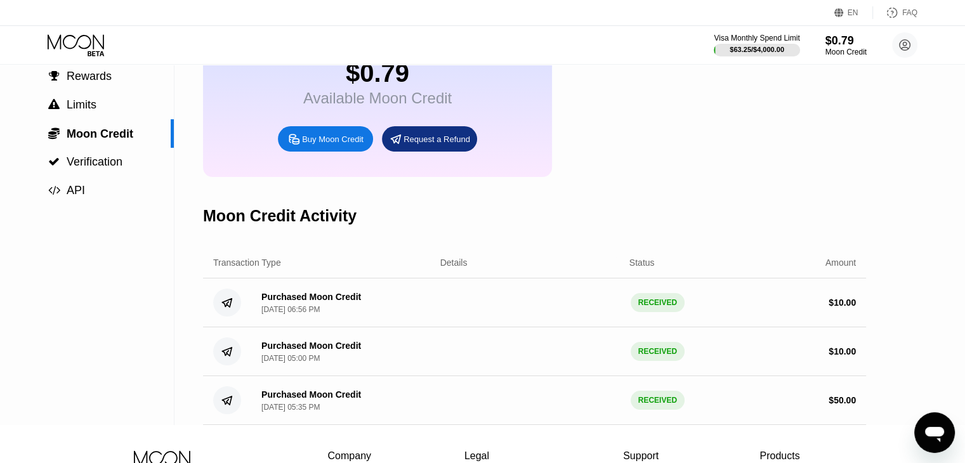
scroll to position [84, 0]
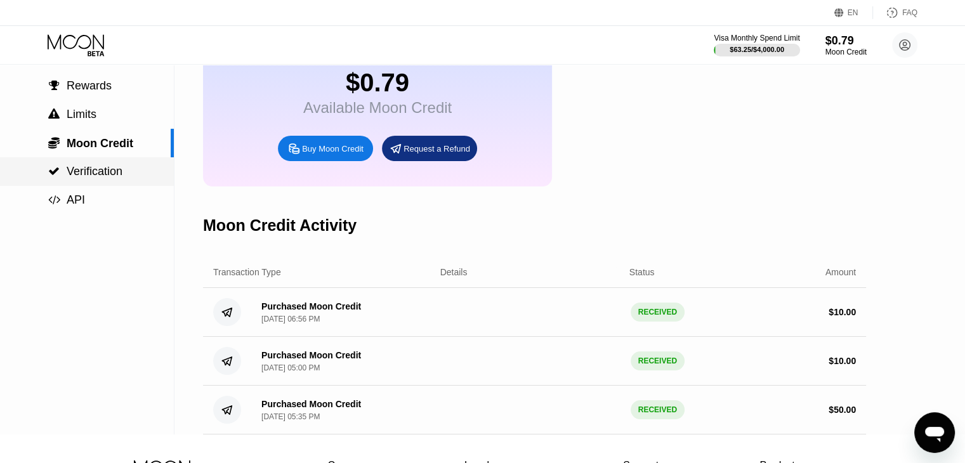
click at [101, 176] on span "Verification" at bounding box center [95, 171] width 56 height 13
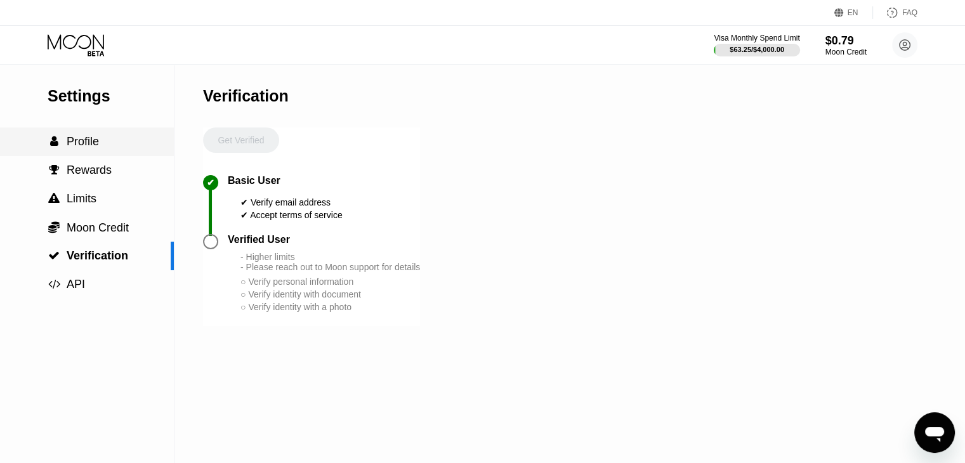
click at [87, 148] on span "Profile" at bounding box center [83, 141] width 32 height 13
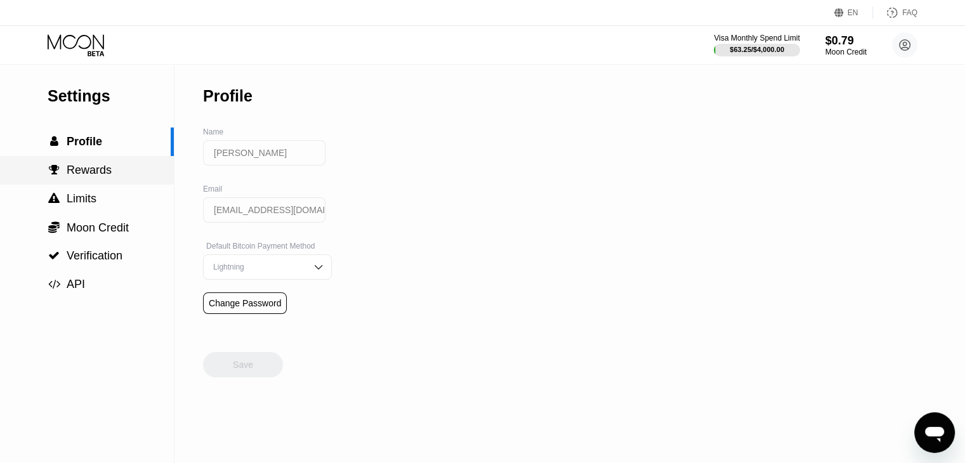
click at [99, 174] on span "Rewards" at bounding box center [89, 170] width 45 height 13
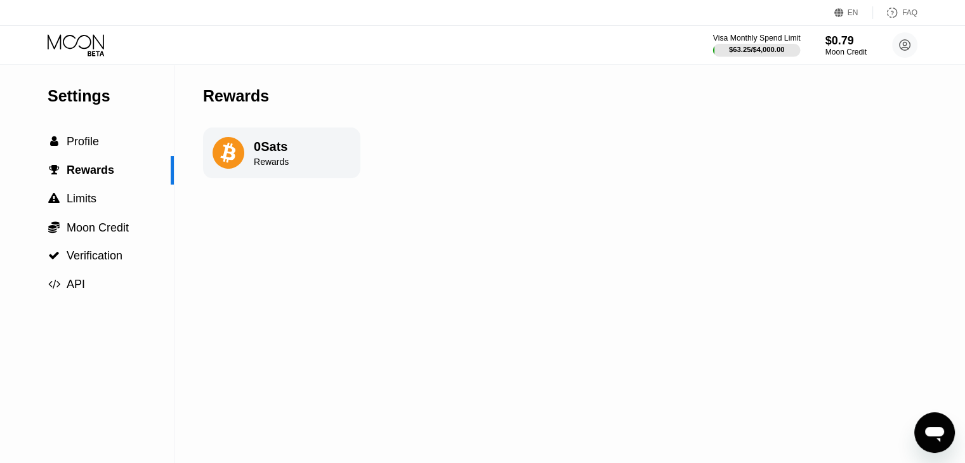
click at [772, 56] on div at bounding box center [757, 50] width 88 height 13
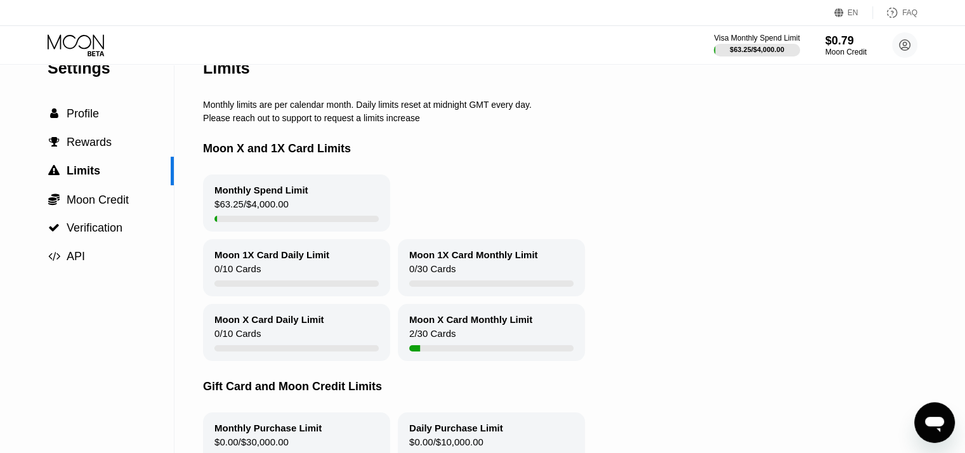
scroll to position [25, 0]
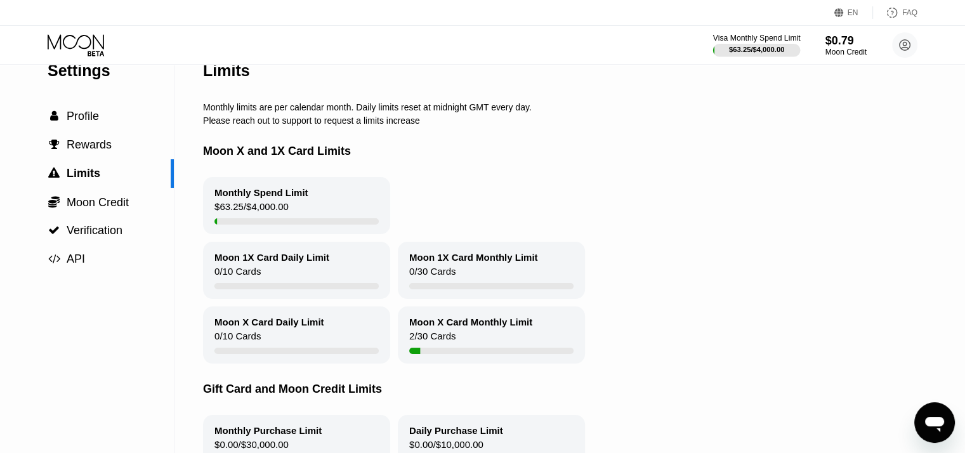
click at [762, 53] on div "$63.25 / $4,000.00" at bounding box center [756, 50] width 55 height 8
click at [87, 120] on span "Profile" at bounding box center [83, 116] width 32 height 13
